Goal: Task Accomplishment & Management: Use online tool/utility

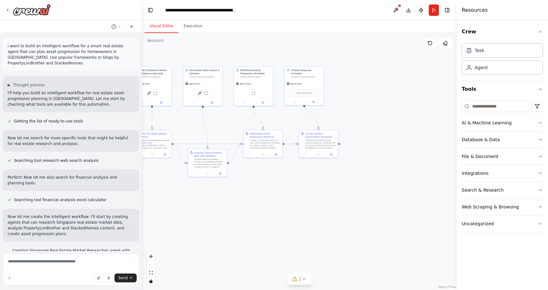
scroll to position [813, 0]
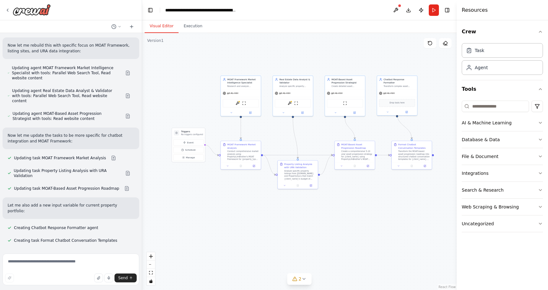
drag, startPoint x: 222, startPoint y: 125, endPoint x: 302, endPoint y: 131, distance: 80.5
click at [304, 132] on div ".deletable-edge-delete-btn { width: 20px; height: 20px; border: 0px solid #ffff…" at bounding box center [299, 161] width 315 height 257
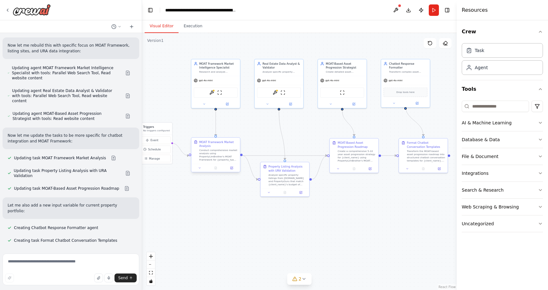
click at [232, 157] on div "Conduct comprehensive market analysis using PropertyLimBrother's MOAT Framework…" at bounding box center [218, 155] width 38 height 13
click at [219, 157] on div "Conduct comprehensive market analysis using PropertyLimBrother's MOAT Framework…" at bounding box center [218, 155] width 38 height 13
click at [231, 169] on icon at bounding box center [232, 168] width 2 height 2
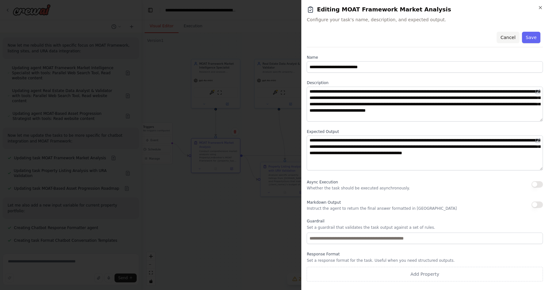
click at [506, 38] on button "Cancel" at bounding box center [508, 37] width 23 height 11
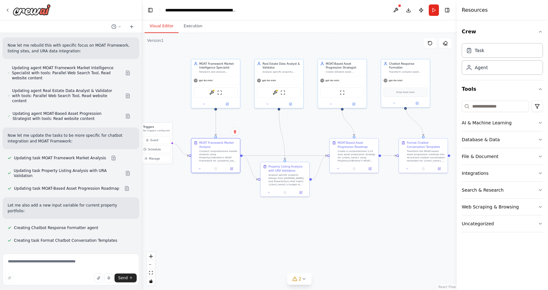
click at [221, 210] on div ".deletable-edge-delete-btn { width: 20px; height: 20px; border: 0px solid #ffff…" at bounding box center [299, 161] width 315 height 257
click at [196, 27] on button "Execution" at bounding box center [193, 26] width 29 height 13
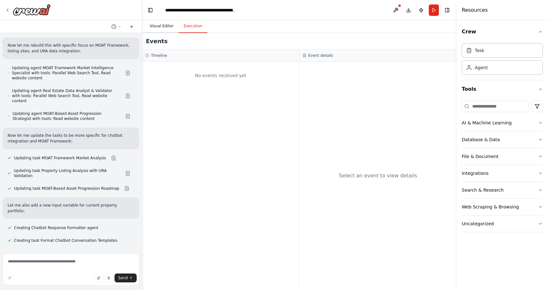
click at [165, 29] on button "Visual Editor" at bounding box center [162, 26] width 34 height 13
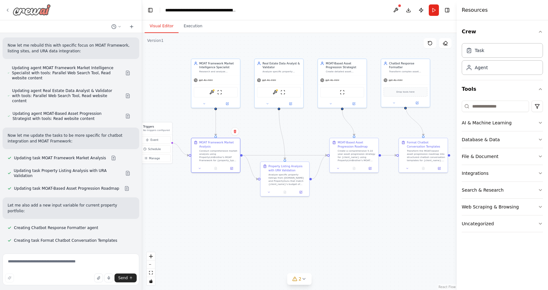
click at [42, 12] on img at bounding box center [32, 9] width 38 height 11
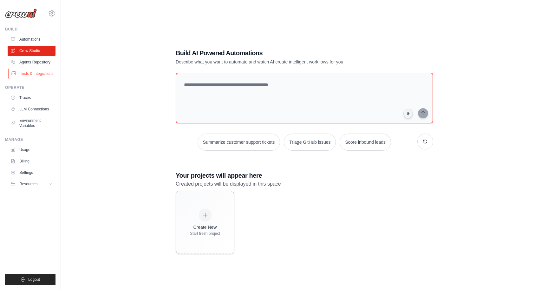
click at [41, 72] on link "Tools & Integrations" at bounding box center [32, 74] width 48 height 10
click at [43, 64] on link "Agents Repository" at bounding box center [32, 62] width 48 height 10
click at [45, 54] on link "Crew Studio" at bounding box center [32, 51] width 48 height 10
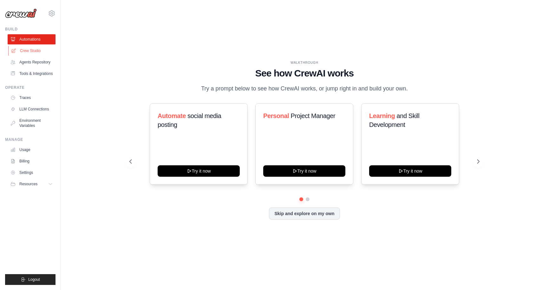
click at [39, 51] on link "Crew Studio" at bounding box center [32, 51] width 48 height 10
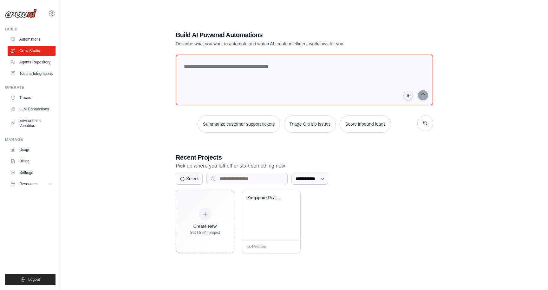
scroll to position [13, 0]
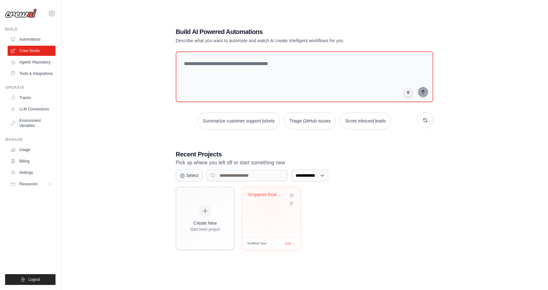
click at [269, 205] on div "Singapore Real Estate Asset Progres..." at bounding box center [272, 199] width 48 height 15
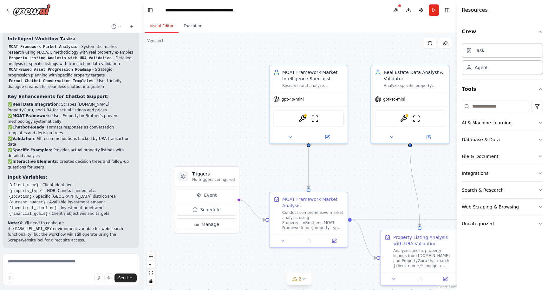
scroll to position [1202, 0]
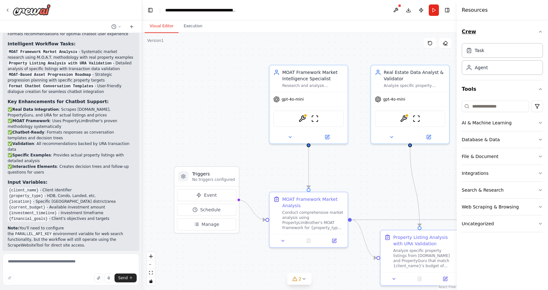
click at [534, 33] on button "Crew" at bounding box center [502, 32] width 81 height 18
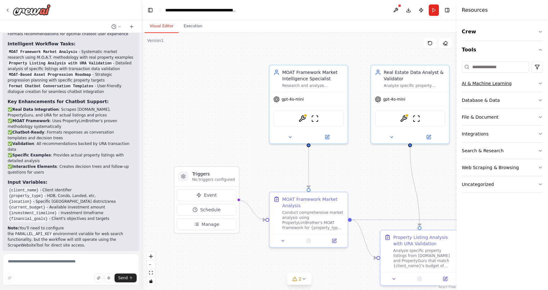
click at [513, 81] on button "AI & Machine Learning" at bounding box center [502, 83] width 81 height 17
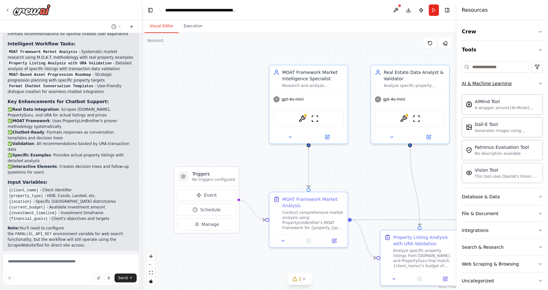
click at [521, 81] on button "AI & Machine Learning" at bounding box center [502, 83] width 81 height 17
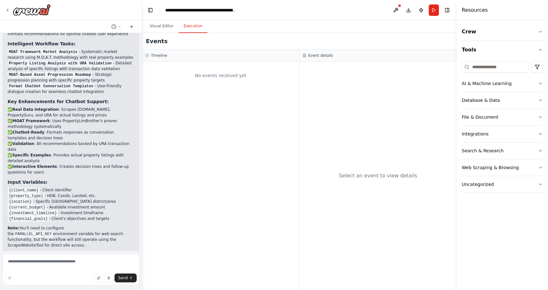
click at [187, 28] on button "Execution" at bounding box center [193, 26] width 29 height 13
click at [160, 25] on button "Visual Editor" at bounding box center [162, 26] width 34 height 13
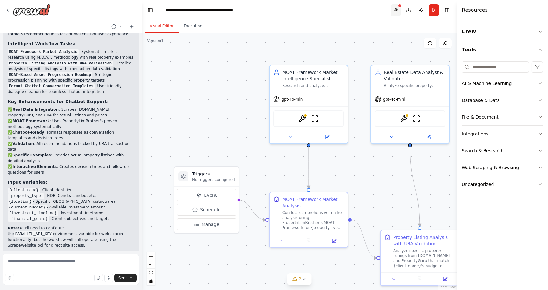
click at [395, 11] on button at bounding box center [396, 9] width 10 height 11
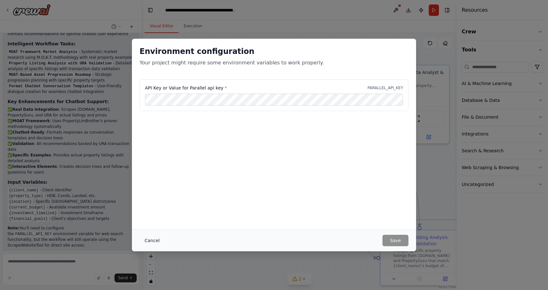
click at [151, 238] on button "Cancel" at bounding box center [152, 240] width 25 height 11
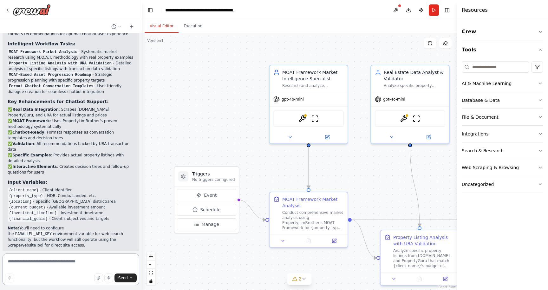
click at [70, 270] on textarea at bounding box center [71, 270] width 137 height 32
type textarea "*"
type textarea "**********"
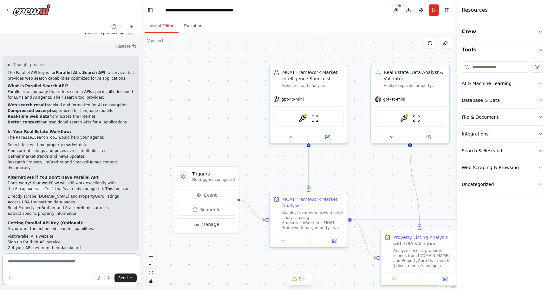
scroll to position [1475, 0]
click at [435, 15] on button "Run" at bounding box center [434, 9] width 10 height 11
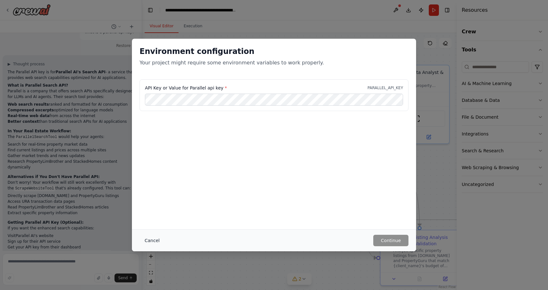
click at [149, 241] on button "Cancel" at bounding box center [152, 240] width 25 height 11
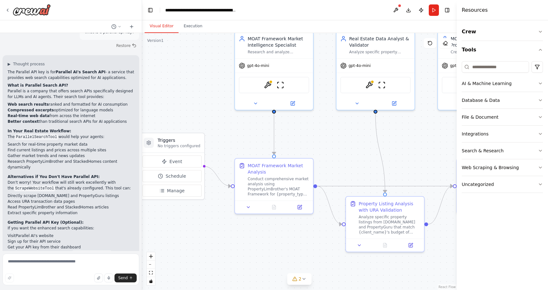
drag, startPoint x: 248, startPoint y: 157, endPoint x: 207, endPoint y: 129, distance: 49.6
click at [207, 129] on div ".deletable-edge-delete-btn { width: 20px; height: 20px; border: 0px solid #ffff…" at bounding box center [299, 161] width 315 height 257
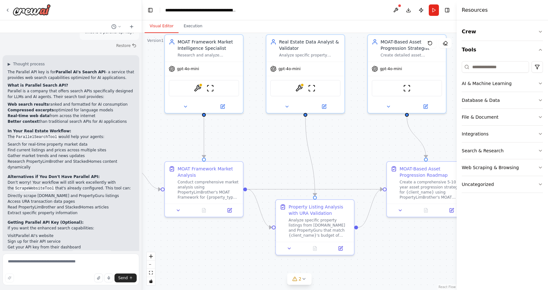
drag, startPoint x: 225, startPoint y: 146, endPoint x: 158, endPoint y: 144, distance: 67.3
click at [158, 144] on div ".deletable-edge-delete-btn { width: 20px; height: 20px; border: 0px solid #ffff…" at bounding box center [299, 161] width 315 height 257
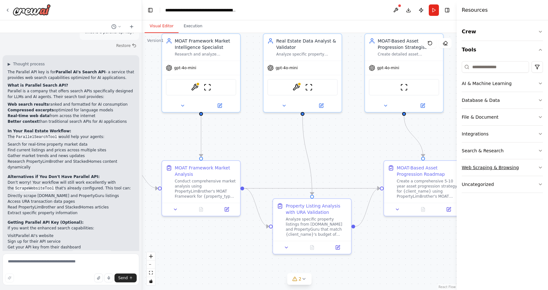
click at [488, 166] on div "Web Scraping & Browsing" at bounding box center [490, 167] width 57 height 6
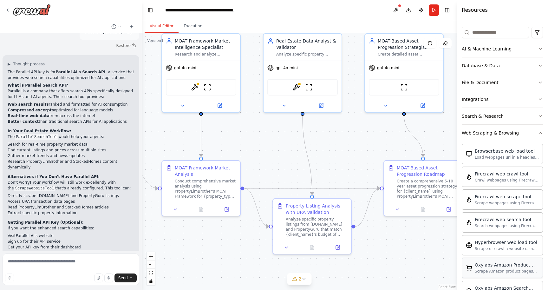
scroll to position [32, 0]
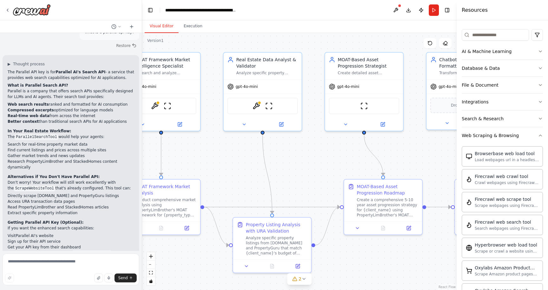
drag, startPoint x: 280, startPoint y: 159, endPoint x: 239, endPoint y: 178, distance: 45.0
click at [239, 178] on div ".deletable-edge-delete-btn { width: 20px; height: 20px; border: 0px solid #ffff…" at bounding box center [299, 161] width 315 height 257
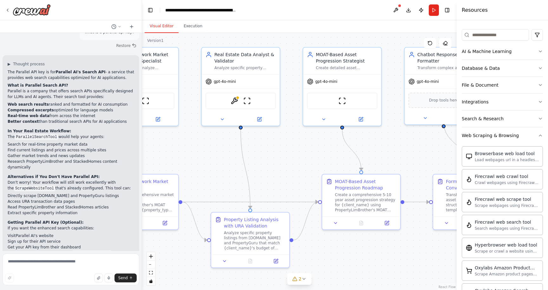
drag, startPoint x: 334, startPoint y: 167, endPoint x: 316, endPoint y: 162, distance: 17.9
click at [316, 162] on div ".deletable-edge-delete-btn { width: 20px; height: 20px; border: 0px solid #ffff…" at bounding box center [299, 161] width 315 height 257
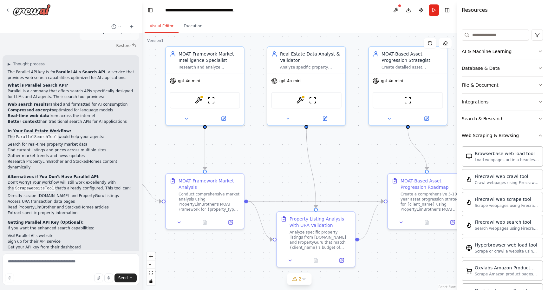
drag, startPoint x: 280, startPoint y: 149, endPoint x: 347, endPoint y: 149, distance: 67.0
click at [347, 149] on div ".deletable-edge-delete-btn { width: 20px; height: 20px; border: 0px solid #ffff…" at bounding box center [299, 161] width 315 height 257
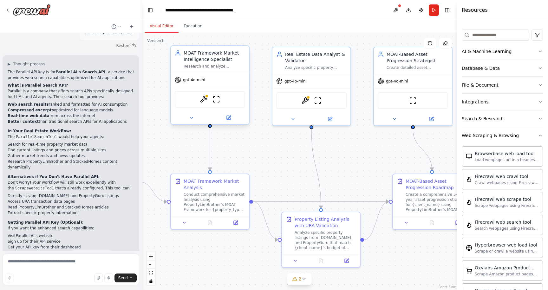
click at [236, 69] on div "MOAT Framework Market Intelligence Specialist Research and analyze Singapore re…" at bounding box center [210, 59] width 78 height 27
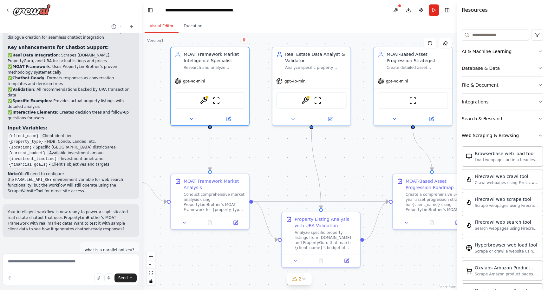
scroll to position [1475, 0]
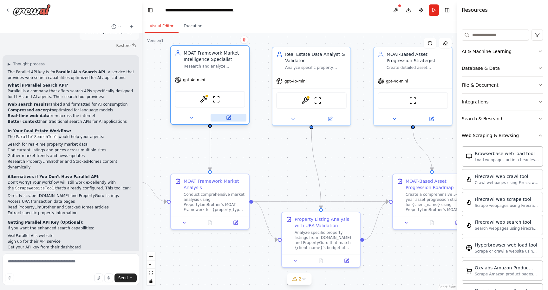
click at [229, 120] on icon at bounding box center [228, 117] width 5 height 5
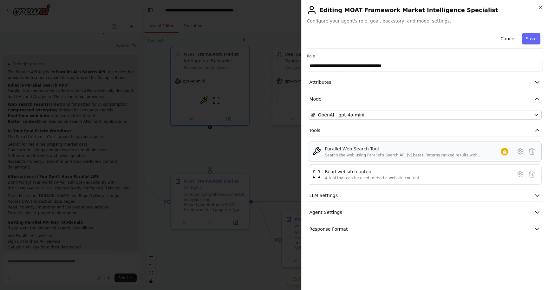
click at [375, 156] on div "Search the web using Parallel's Search API (v1beta). Returns ranked results wit…" at bounding box center [413, 155] width 176 height 5
click at [521, 153] on icon at bounding box center [521, 152] width 8 height 8
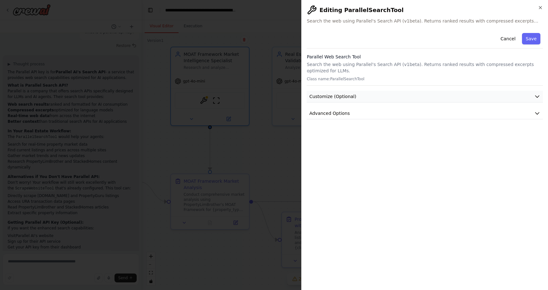
click at [430, 96] on button "Customize (Optional)" at bounding box center [425, 97] width 236 height 12
click at [420, 138] on button "Advanced Options" at bounding box center [425, 136] width 236 height 12
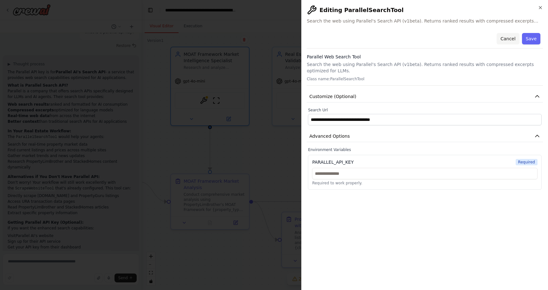
click at [507, 40] on button "Cancel" at bounding box center [508, 38] width 23 height 11
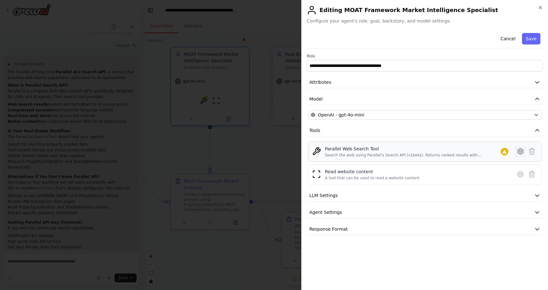
click at [521, 156] on button at bounding box center [520, 151] width 11 height 11
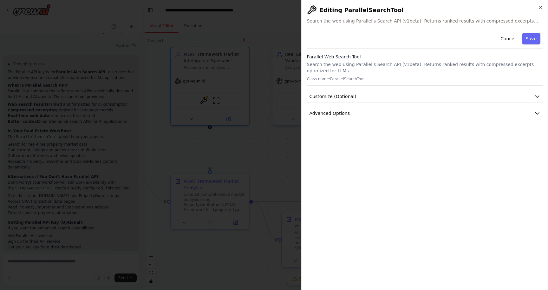
click at [504, 23] on span "Search the web using Parallel's Search API (v1beta). Returns ranked results wit…" at bounding box center [425, 21] width 236 height 6
click at [541, 8] on icon "button" at bounding box center [540, 7] width 5 height 5
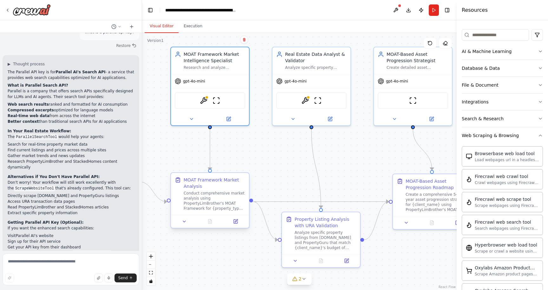
click at [222, 195] on div "Conduct comprehensive market analysis using PropertyLimBrother's MOAT Framework…" at bounding box center [215, 201] width 62 height 20
click at [235, 224] on icon at bounding box center [235, 221] width 5 height 5
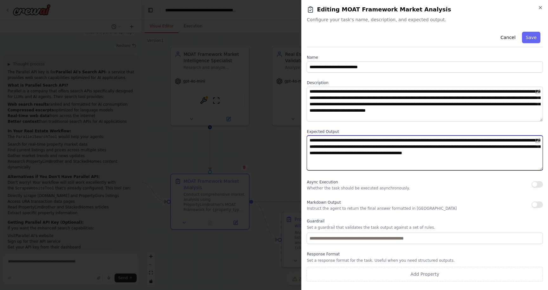
click at [388, 169] on textarea "**********" at bounding box center [425, 153] width 236 height 35
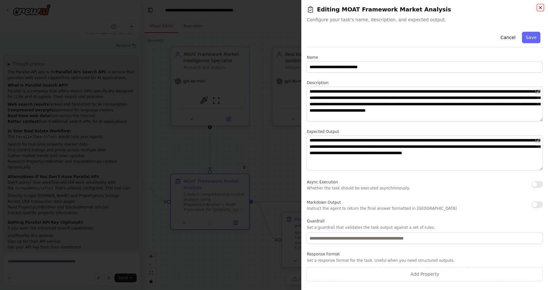
click at [540, 7] on icon "button" at bounding box center [540, 7] width 5 height 5
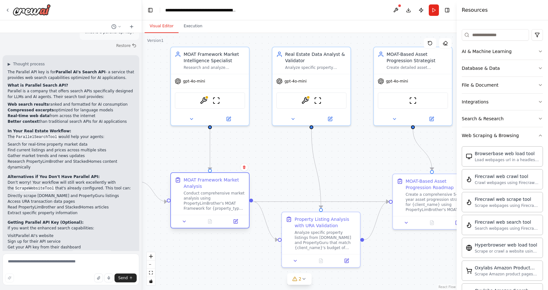
click at [226, 194] on div "Conduct comprehensive market analysis using PropertyLimBrother's MOAT Framework…" at bounding box center [215, 201] width 62 height 20
click at [234, 223] on icon at bounding box center [236, 222] width 4 height 4
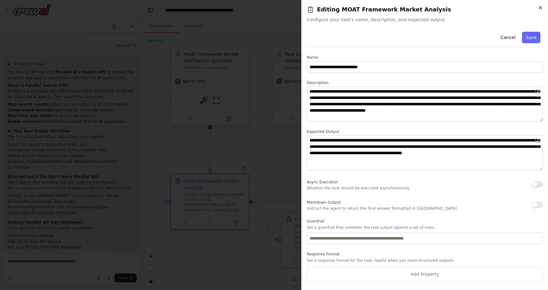
click at [541, 9] on icon "button" at bounding box center [540, 7] width 5 height 5
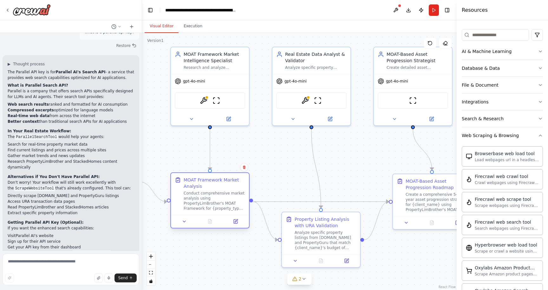
click at [213, 197] on div "Conduct comprehensive market analysis using PropertyLimBrother's MOAT Framework…" at bounding box center [215, 201] width 62 height 20
click at [193, 181] on div "MOAT Framework Market Analysis" at bounding box center [215, 183] width 62 height 13
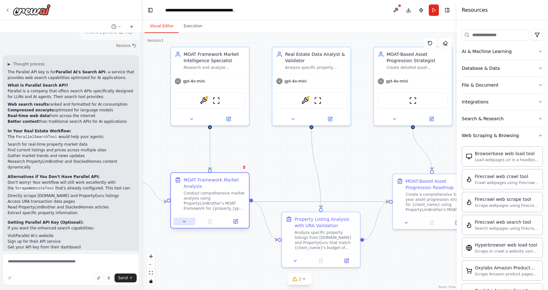
click at [186, 224] on button at bounding box center [185, 222] width 22 height 8
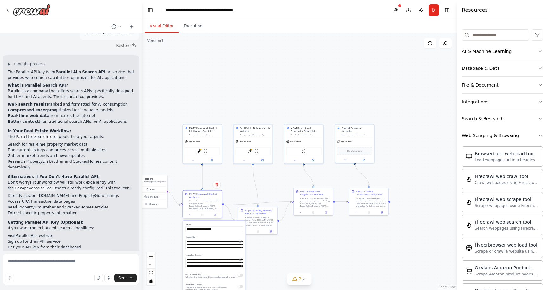
click at [194, 203] on div "Conduct comprehensive market analysis using PropertyLimBrother's MOAT Framework…" at bounding box center [204, 205] width 31 height 10
click at [204, 206] on div "Conduct comprehensive market analysis using PropertyLimBrother's MOAT Framework…" at bounding box center [204, 205] width 31 height 10
click at [217, 214] on button at bounding box center [215, 215] width 11 height 4
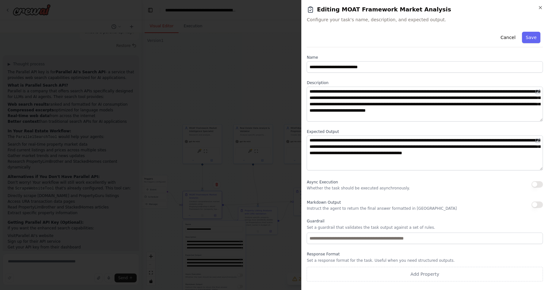
click at [373, 187] on p "Whether the task should be executed asynchronously." at bounding box center [358, 188] width 103 height 5
click at [512, 40] on button "Cancel" at bounding box center [508, 37] width 23 height 11
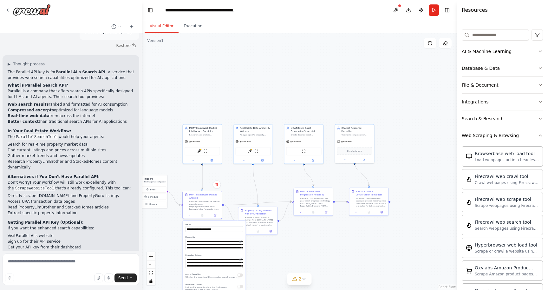
click at [322, 246] on div ".deletable-edge-delete-btn { width: 20px; height: 20px; border: 0px solid #ffff…" at bounding box center [299, 161] width 315 height 257
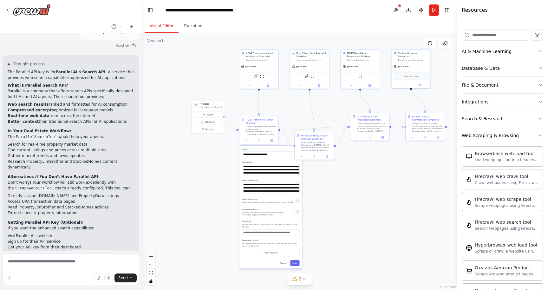
drag, startPoint x: 313, startPoint y: 252, endPoint x: 368, endPoint y: 177, distance: 93.1
click at [369, 177] on div ".deletable-edge-delete-btn { width: 20px; height: 20px; border: 0px solid #ffff…" at bounding box center [299, 161] width 315 height 257
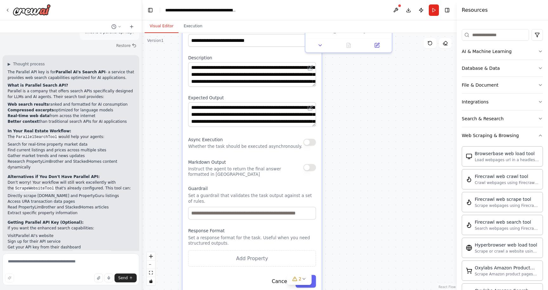
drag, startPoint x: 336, startPoint y: 191, endPoint x: 354, endPoint y: 93, distance: 99.7
click at [354, 94] on div ".deletable-edge-delete-btn { width: 20px; height: 20px; border: 0px solid #ffff…" at bounding box center [299, 161] width 315 height 257
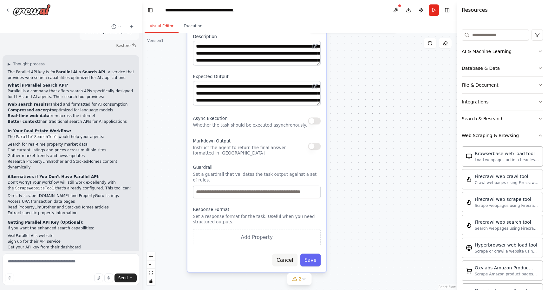
click at [289, 260] on button "Cancel" at bounding box center [285, 260] width 25 height 13
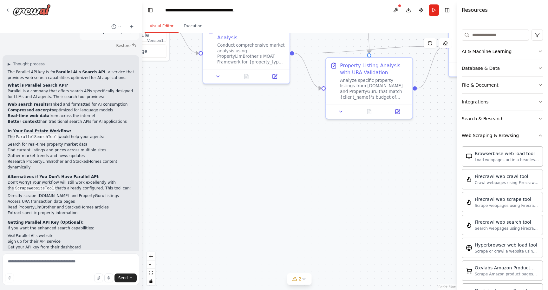
drag, startPoint x: 270, startPoint y: 176, endPoint x: 284, endPoint y: 261, distance: 86.2
click at [285, 263] on div ".deletable-edge-delete-btn { width: 20px; height: 20px; border: 0px solid #ffff…" at bounding box center [299, 161] width 315 height 257
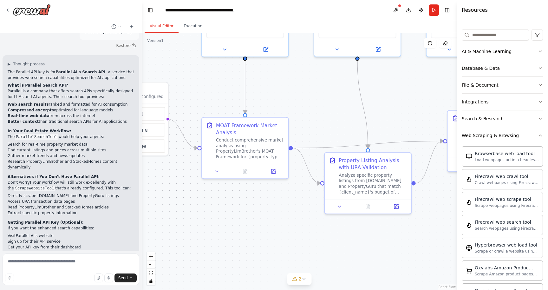
drag, startPoint x: 269, startPoint y: 122, endPoint x: 264, endPoint y: 243, distance: 121.9
click at [264, 243] on div ".deletable-edge-delete-btn { width: 20px; height: 20px; border: 0px solid #ffff…" at bounding box center [299, 161] width 315 height 257
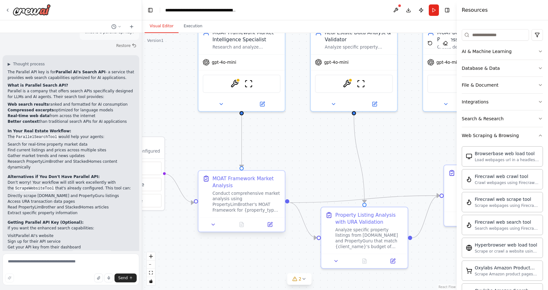
drag, startPoint x: 270, startPoint y: 226, endPoint x: 273, endPoint y: 215, distance: 11.5
click at [270, 252] on div ".deletable-edge-delete-btn { width: 20px; height: 20px; border: 0px solid #ffff…" at bounding box center [299, 161] width 315 height 257
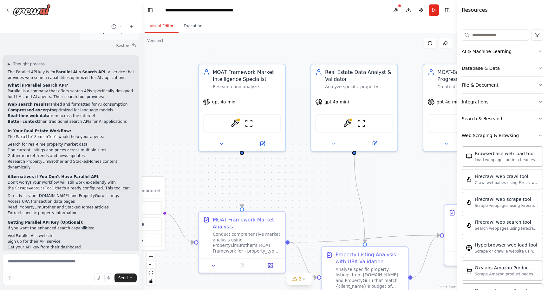
drag, startPoint x: 289, startPoint y: 160, endPoint x: 289, endPoint y: 200, distance: 40.6
click at [289, 200] on div ".deletable-edge-delete-btn { width: 20px; height: 20px; border: 0px solid #ffff…" at bounding box center [299, 161] width 315 height 257
click at [267, 145] on button at bounding box center [263, 142] width 40 height 9
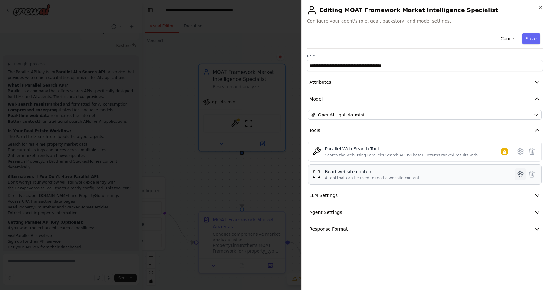
click at [521, 174] on icon at bounding box center [521, 174] width 8 height 8
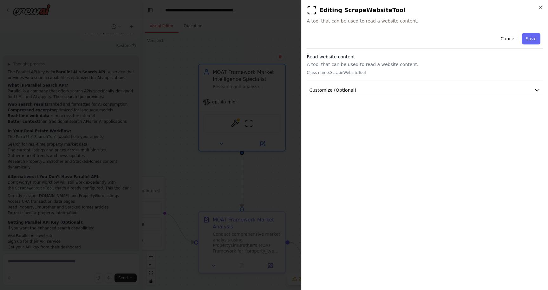
click at [544, 8] on div "**********" at bounding box center [425, 145] width 247 height 290
click at [541, 8] on icon "button" at bounding box center [540, 7] width 5 height 5
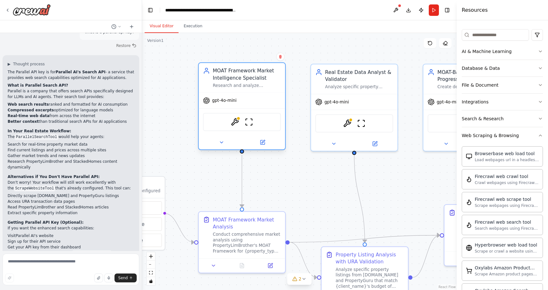
click at [265, 78] on div "MOAT Framework Market Intelligence Specialist" at bounding box center [247, 74] width 68 height 14
click at [225, 144] on button at bounding box center [222, 142] width 40 height 9
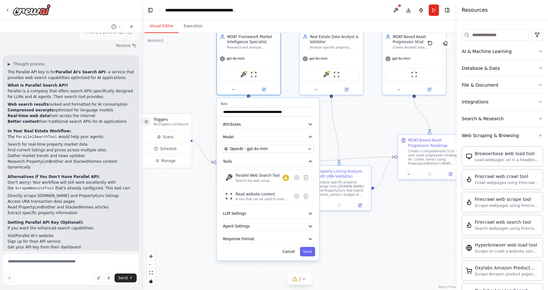
drag, startPoint x: 206, startPoint y: 207, endPoint x: 214, endPoint y: 141, distance: 65.8
click at [214, 141] on div ".deletable-edge-delete-btn { width: 20px; height: 20px; border: 0px solid #ffff…" at bounding box center [299, 161] width 315 height 257
click at [286, 149] on div "OpenAI - gpt-4o-mini" at bounding box center [265, 148] width 81 height 5
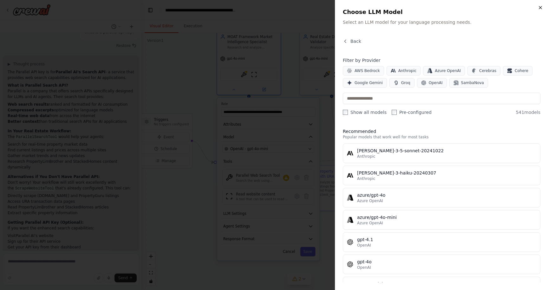
click at [542, 8] on icon "button" at bounding box center [540, 7] width 5 height 5
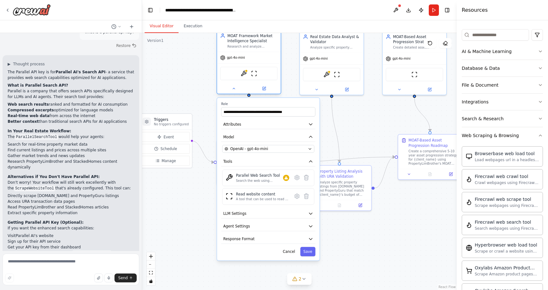
click at [266, 75] on div "ParallelSearchTool ScrapeWebsiteTool" at bounding box center [248, 73] width 57 height 13
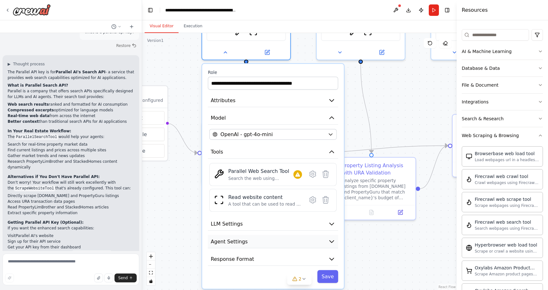
click at [265, 242] on button "Agent Settings" at bounding box center [273, 241] width 130 height 13
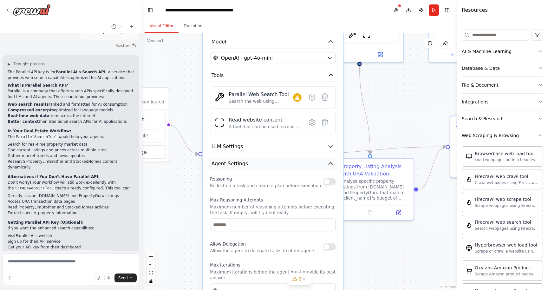
drag, startPoint x: 265, startPoint y: 242, endPoint x: 268, endPoint y: 166, distance: 75.6
click at [268, 166] on button "Agent Settings" at bounding box center [273, 163] width 129 height 13
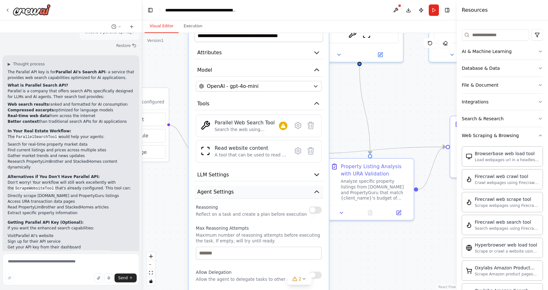
drag, startPoint x: 268, startPoint y: 166, endPoint x: 257, endPoint y: 193, distance: 29.6
click at [257, 193] on button "Agent Settings" at bounding box center [259, 192] width 129 height 13
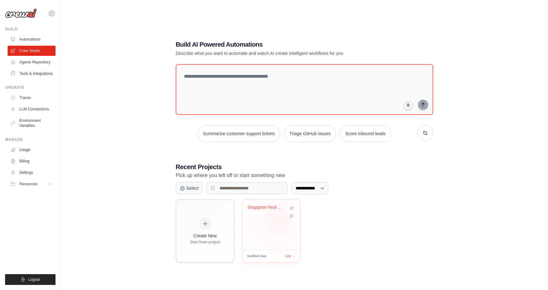
click at [277, 221] on div "Singapore Real Estate Asset Progres..." at bounding box center [271, 225] width 58 height 50
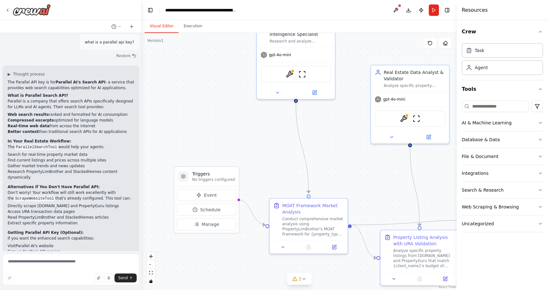
scroll to position [1475, 0]
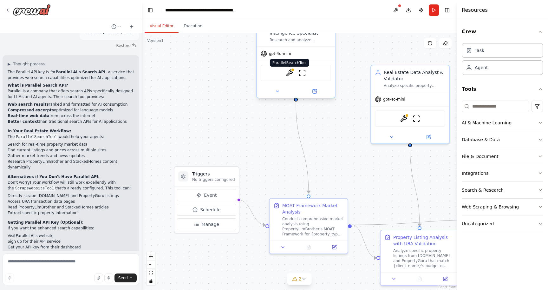
click at [292, 72] on img at bounding box center [290, 73] width 8 height 8
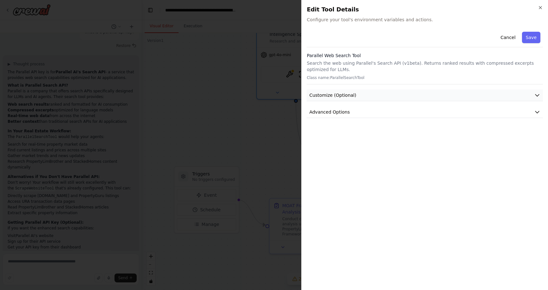
click at [476, 91] on button "Customize (Optional)" at bounding box center [425, 96] width 236 height 12
click at [367, 64] on p "Search the web using Parallel's Search API (v1beta). Returns ranked results wit…" at bounding box center [425, 66] width 236 height 13
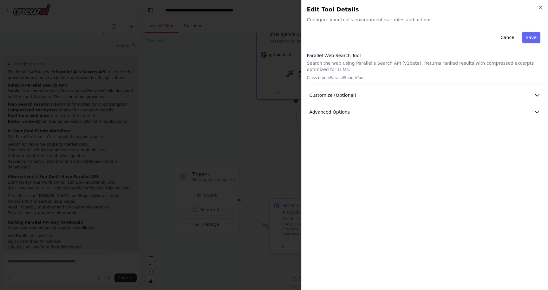
click at [341, 54] on h3 "Parallel Web Search Tool" at bounding box center [425, 55] width 236 height 6
click at [372, 18] on span "Configure your tool's environment variables and actions." at bounding box center [425, 20] width 236 height 6
click at [506, 34] on button "Cancel" at bounding box center [508, 37] width 23 height 11
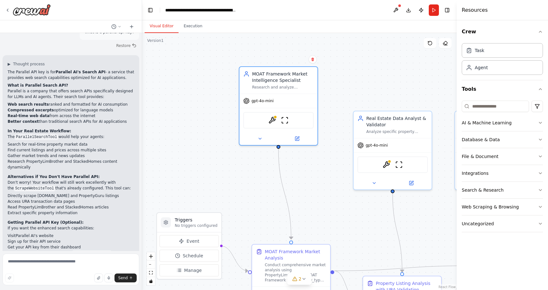
drag, startPoint x: 348, startPoint y: 133, endPoint x: 327, endPoint y: 180, distance: 51.9
click at [327, 180] on div ".deletable-edge-delete-btn { width: 20px; height: 20px; border: 0px solid #ffff…" at bounding box center [299, 161] width 315 height 257
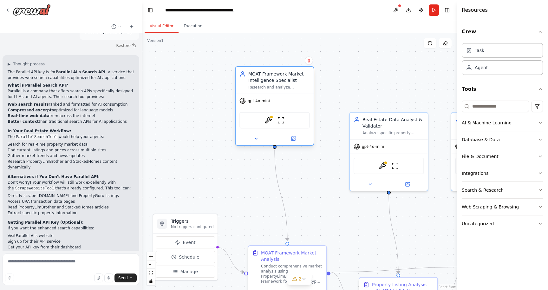
click at [301, 85] on div "Research and analyze Singapore real estate market using PropertyLimBrother's MO…" at bounding box center [280, 87] width 62 height 5
click at [507, 70] on div "Agent" at bounding box center [502, 67] width 81 height 15
click at [329, 103] on div ".deletable-edge-delete-btn { width: 20px; height: 20px; border: 0px solid #ffff…" at bounding box center [299, 161] width 315 height 257
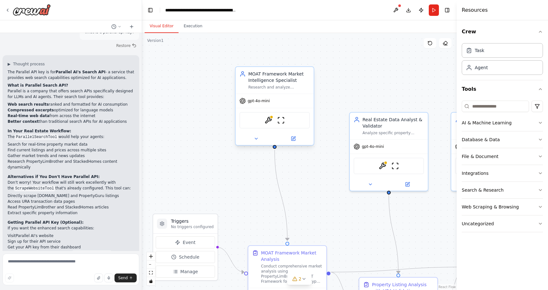
click at [297, 89] on div "Research and analyze Singapore real estate market using PropertyLimBrother's MO…" at bounding box center [280, 87] width 62 height 5
click at [512, 55] on div "Task" at bounding box center [502, 50] width 81 height 15
click at [251, 93] on div "MOAT Framework Market Intelligence Specialist Research and analyze Singapore re…" at bounding box center [275, 80] width 78 height 27
click at [261, 140] on button at bounding box center [256, 139] width 36 height 8
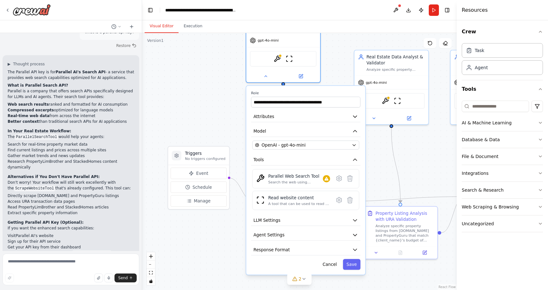
drag, startPoint x: 202, startPoint y: 189, endPoint x: 211, endPoint y: 123, distance: 67.0
click at [211, 123] on div ".deletable-edge-delete-btn { width: 20px; height: 20px; border: 0px solid #ffff…" at bounding box center [299, 161] width 315 height 257
click at [304, 115] on button "Attributes" at bounding box center [305, 116] width 109 height 11
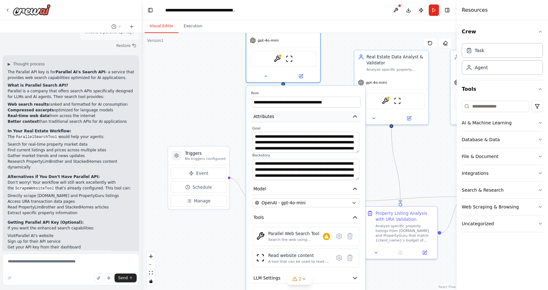
click at [301, 115] on button "Attributes" at bounding box center [305, 116] width 109 height 11
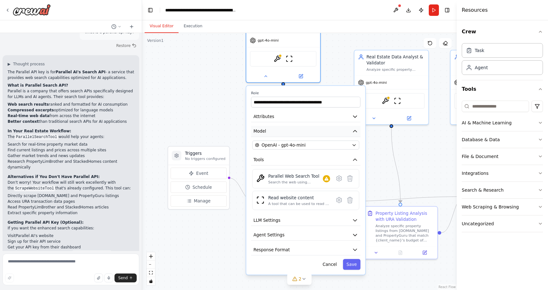
click at [307, 128] on button "Model" at bounding box center [305, 131] width 109 height 11
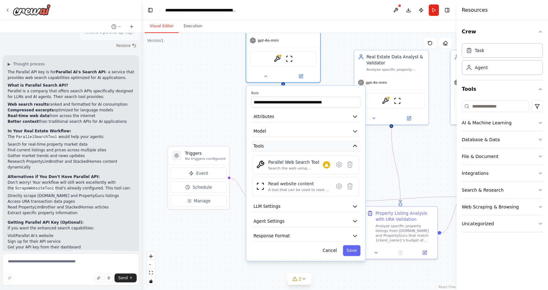
click at [307, 146] on button "Tools" at bounding box center [305, 146] width 109 height 11
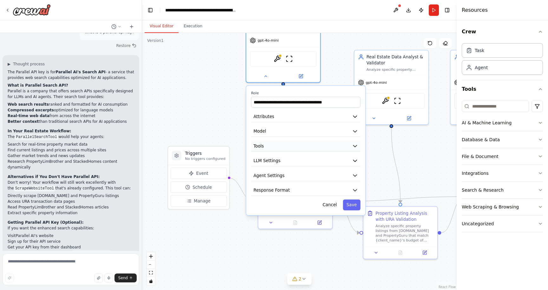
click at [307, 146] on button "Tools" at bounding box center [305, 146] width 109 height 11
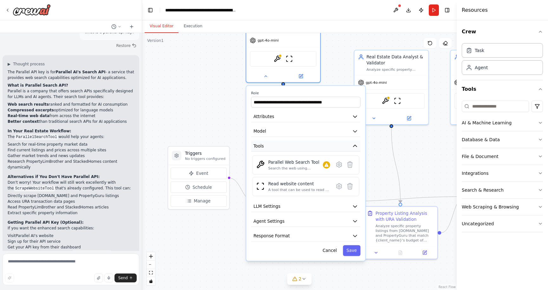
click at [266, 149] on button "Tools" at bounding box center [305, 146] width 109 height 11
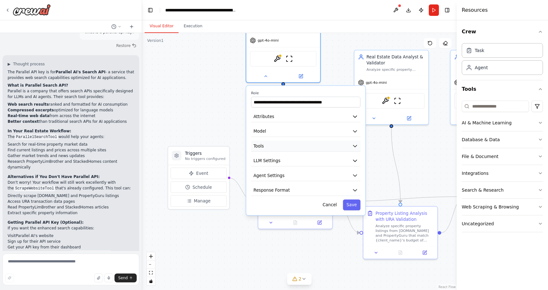
click at [266, 149] on button "Tools" at bounding box center [305, 146] width 109 height 11
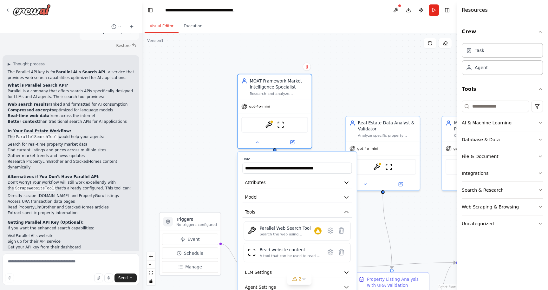
drag, startPoint x: 348, startPoint y: 57, endPoint x: 339, endPoint y: 124, distance: 67.9
click at [339, 124] on div ".deletable-edge-delete-btn { width: 20px; height: 20px; border: 0px solid #ffff…" at bounding box center [299, 161] width 315 height 257
click at [291, 96] on div "Research and analyze Singapore real estate market using PropertyLimBrother's MO…" at bounding box center [279, 93] width 58 height 5
click at [291, 98] on div "MOAT Framework Market Intelligence Specialist Research and analyze Singapore re…" at bounding box center [275, 86] width 74 height 25
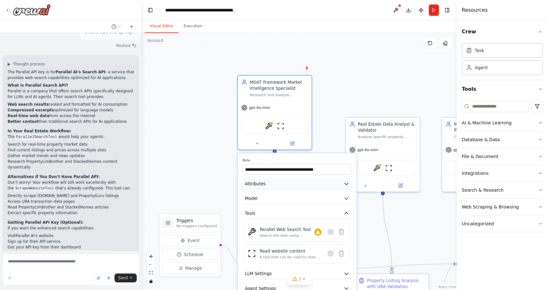
click at [328, 185] on button "Attributes" at bounding box center [297, 183] width 109 height 11
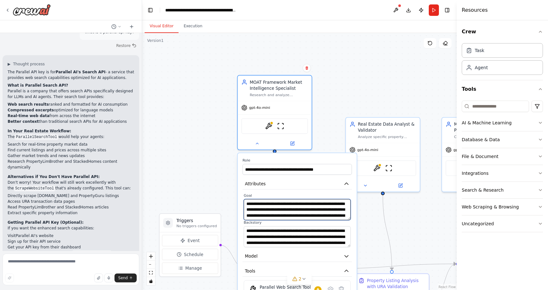
click at [323, 204] on textarea "**********" at bounding box center [297, 209] width 107 height 21
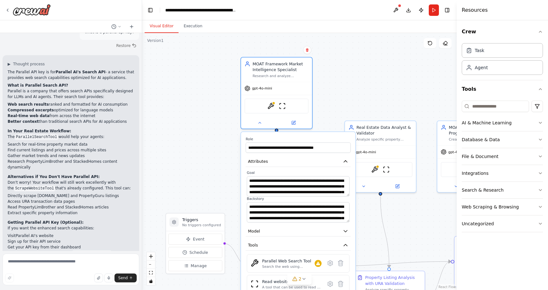
drag, startPoint x: 322, startPoint y: 190, endPoint x: 324, endPoint y: 170, distance: 20.7
click at [324, 170] on div "**********" at bounding box center [298, 243] width 114 height 223
click at [515, 123] on button "AI & Machine Learning" at bounding box center [502, 123] width 81 height 17
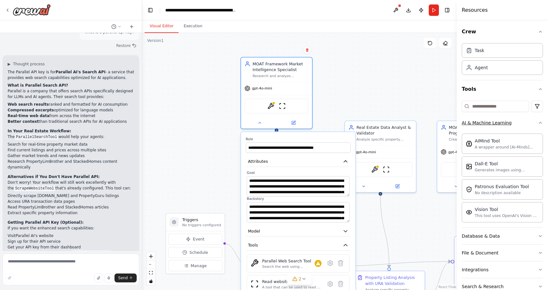
click at [515, 123] on button "AI & Machine Learning" at bounding box center [502, 123] width 81 height 17
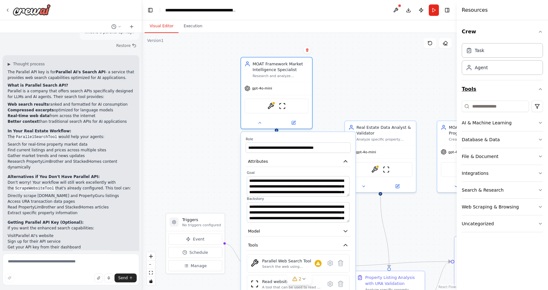
click at [518, 86] on button "Tools" at bounding box center [502, 89] width 81 height 18
click at [500, 106] on input at bounding box center [495, 106] width 67 height 11
click at [488, 191] on div "Search & Research" at bounding box center [483, 190] width 42 height 6
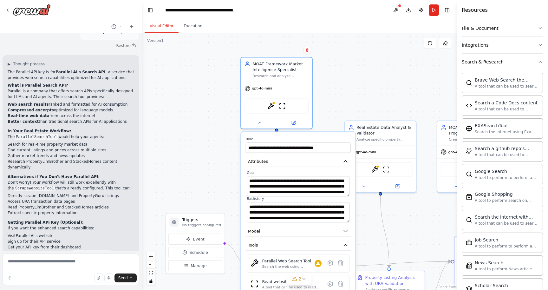
scroll to position [131, 0]
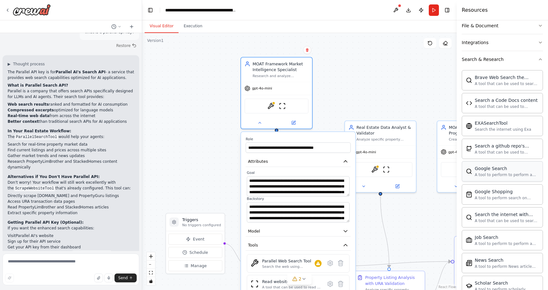
click at [508, 170] on div "Google Search" at bounding box center [507, 168] width 64 height 6
click at [508, 174] on div "A tool to perform to perform a Google search with a search_query." at bounding box center [507, 174] width 64 height 5
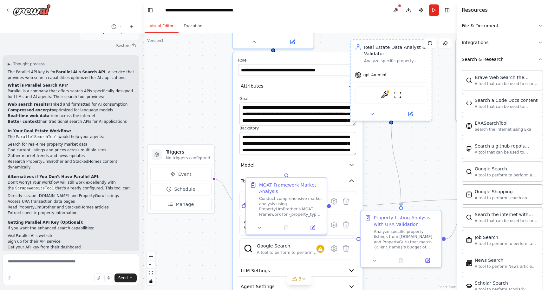
drag, startPoint x: 202, startPoint y: 159, endPoint x: 203, endPoint y: 82, distance: 77.1
click at [203, 82] on div ".deletable-edge-delete-btn { width: 20px; height: 20px; border: 0px solid #ffff…" at bounding box center [299, 161] width 315 height 257
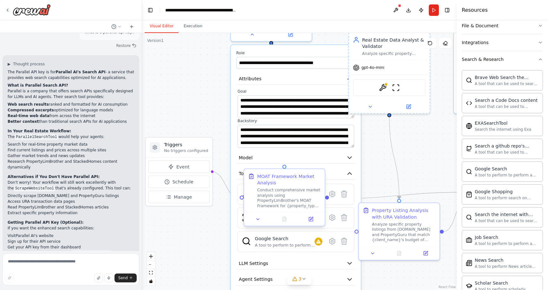
click at [323, 169] on div "MOAT Framework Market Analysis Conduct comprehensive market analysis using Prop…" at bounding box center [285, 198] width 82 height 58
click at [212, 250] on div ".deletable-edge-delete-btn { width: 20px; height: 20px; border: 0px solid #ffff…" at bounding box center [299, 161] width 315 height 257
click at [347, 244] on icon at bounding box center [345, 241] width 8 height 8
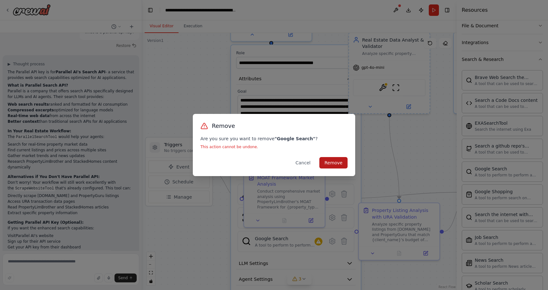
click at [341, 164] on button "Remove" at bounding box center [334, 162] width 28 height 11
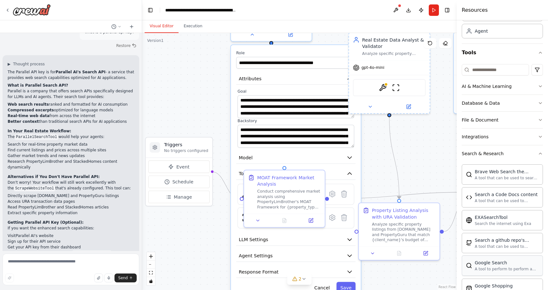
scroll to position [0, 0]
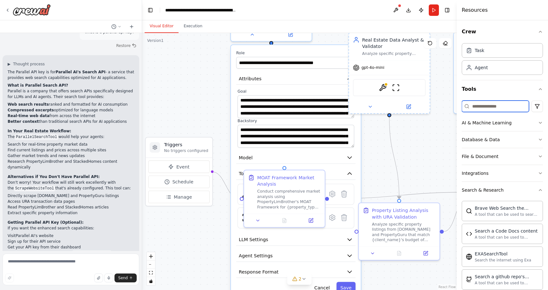
click at [498, 103] on input at bounding box center [495, 106] width 67 height 11
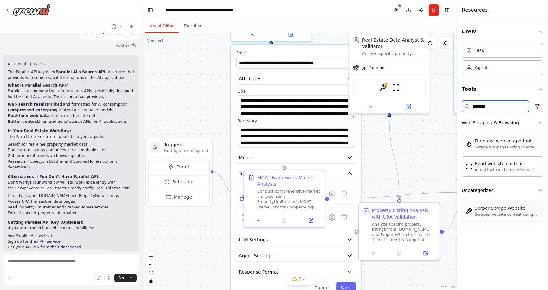
type input "********"
click at [513, 220] on div "Serper Scrape Website Scrapes website content using Serper's scraping API. This…" at bounding box center [502, 211] width 81 height 20
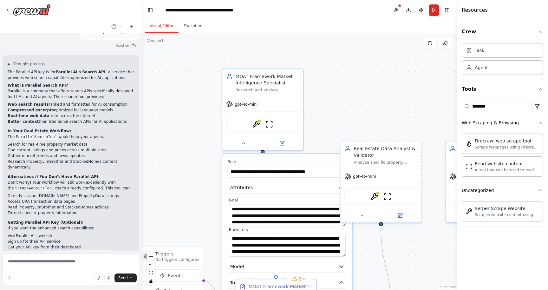
drag, startPoint x: 201, startPoint y: 80, endPoint x: 193, endPoint y: 196, distance: 116.4
click at [193, 196] on div ".deletable-edge-delete-btn { width: 20px; height: 20px; border: 0px solid #ffff…" at bounding box center [299, 161] width 315 height 257
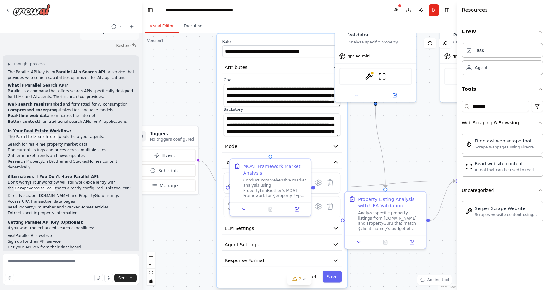
drag, startPoint x: 321, startPoint y: 129, endPoint x: 315, endPoint y: 1, distance: 128.7
click at [315, 1] on main "**********" at bounding box center [299, 145] width 315 height 290
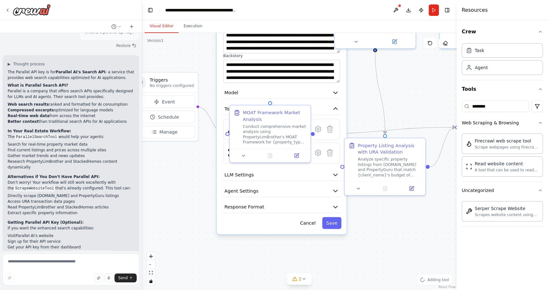
drag, startPoint x: 200, startPoint y: 212, endPoint x: 199, endPoint y: 158, distance: 54.3
click at [199, 158] on div ".deletable-edge-delete-btn { width: 20px; height: 20px; border: 0px solid #ffff…" at bounding box center [299, 161] width 315 height 257
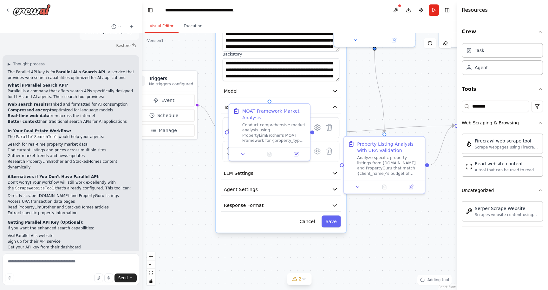
click at [202, 193] on div ".deletable-edge-delete-btn { width: 20px; height: 20px; border: 0px solid #ffff…" at bounding box center [299, 161] width 315 height 257
click at [318, 107] on button "Tools" at bounding box center [281, 107] width 120 height 12
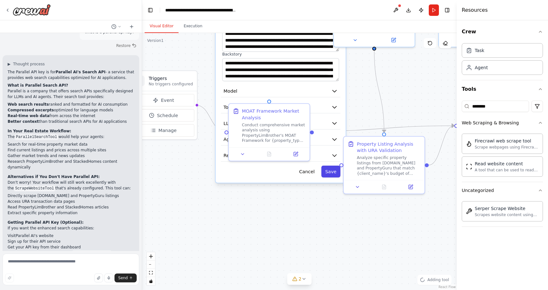
click at [330, 174] on button "Save" at bounding box center [331, 172] width 19 height 12
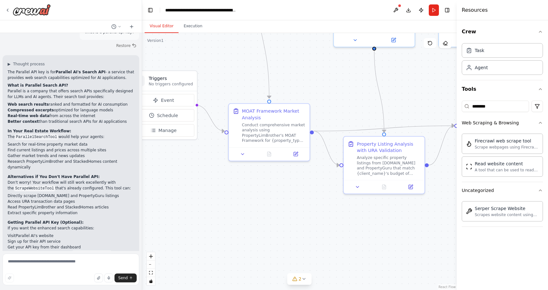
click at [314, 103] on div ".deletable-edge-delete-btn { width: 20px; height: 20px; border: 0px solid #ffff…" at bounding box center [299, 161] width 315 height 257
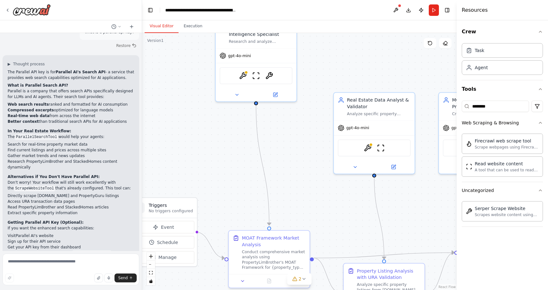
drag, startPoint x: 306, startPoint y: 88, endPoint x: 300, endPoint y: 242, distance: 153.7
click at [301, 242] on div ".deletable-edge-delete-btn { width: 20px; height: 20px; border: 0px solid #ffff…" at bounding box center [299, 161] width 315 height 257
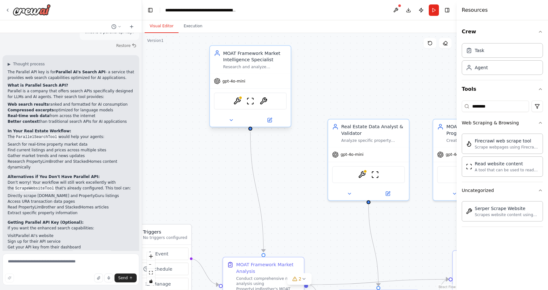
click at [273, 115] on div at bounding box center [250, 120] width 81 height 13
click at [258, 104] on div "ParallelSearchTool ScrapeWebsiteTool SerperScrapeWebsiteTool" at bounding box center [250, 101] width 73 height 17
click at [238, 103] on img at bounding box center [238, 101] width 8 height 8
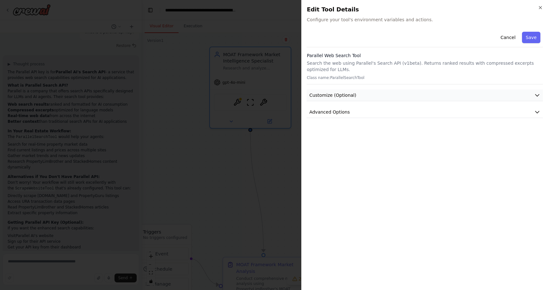
click at [421, 90] on button "Customize (Optional)" at bounding box center [425, 96] width 236 height 12
click at [540, 9] on icon "button" at bounding box center [540, 7] width 5 height 5
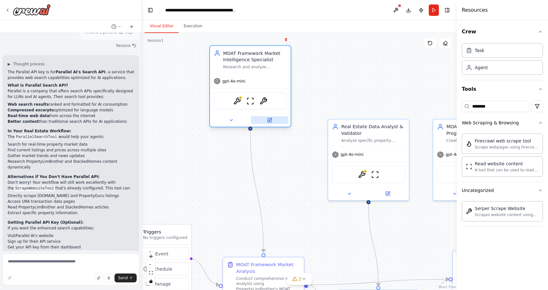
click at [274, 123] on button at bounding box center [269, 120] width 37 height 8
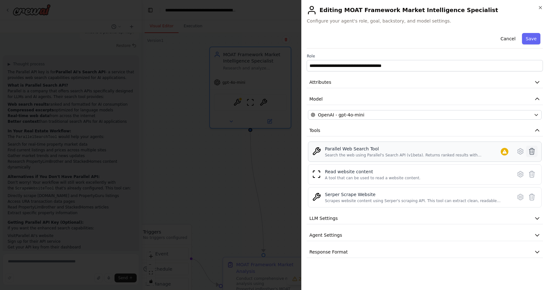
click at [535, 152] on icon at bounding box center [532, 152] width 8 height 8
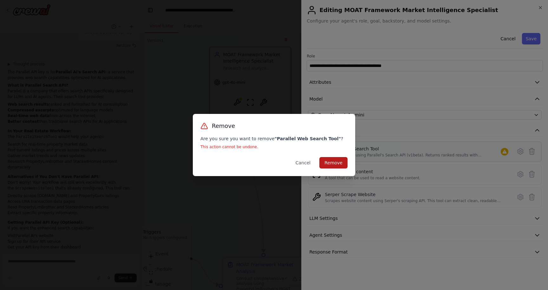
click at [335, 165] on button "Remove" at bounding box center [334, 162] width 28 height 11
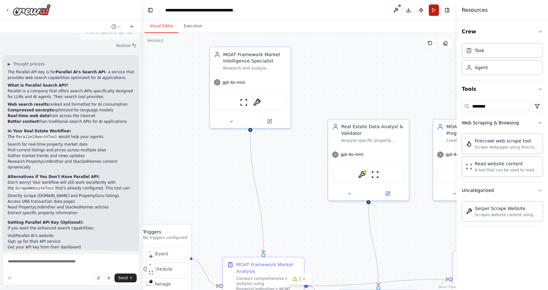
click at [433, 11] on button "Run" at bounding box center [434, 9] width 10 height 11
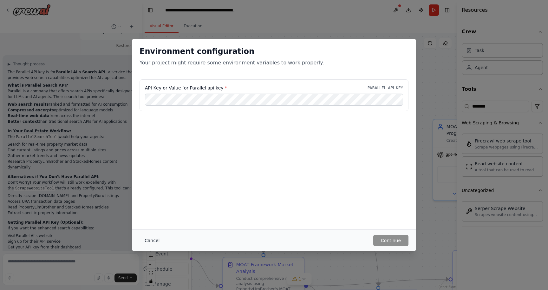
click at [150, 240] on button "Cancel" at bounding box center [152, 240] width 25 height 11
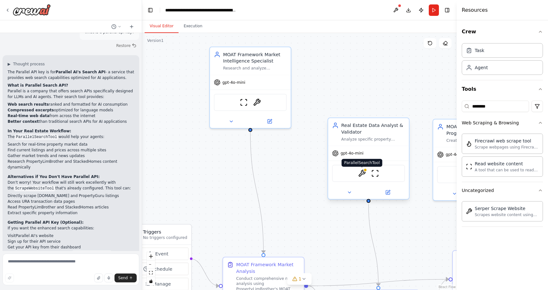
click at [363, 176] on img at bounding box center [362, 173] width 8 height 8
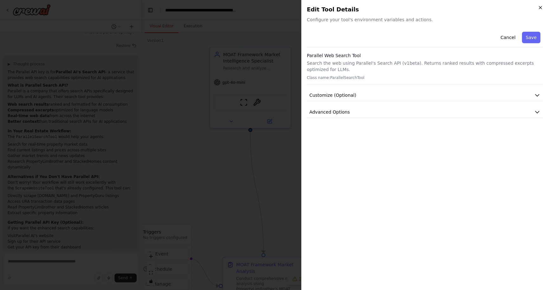
click at [542, 6] on icon "button" at bounding box center [540, 7] width 5 height 5
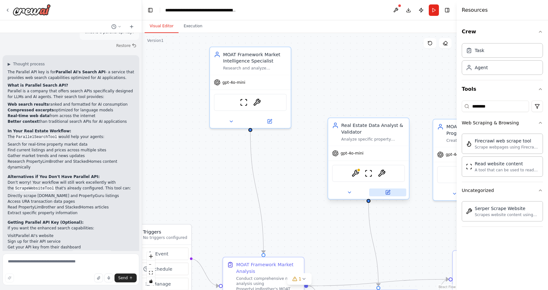
click at [387, 194] on icon at bounding box center [388, 192] width 4 height 4
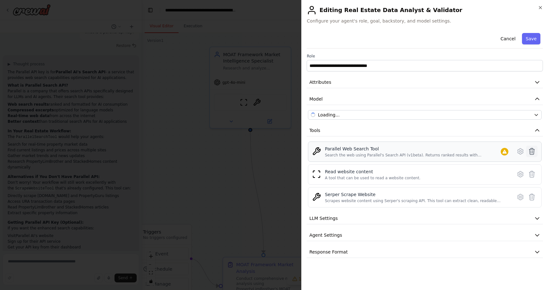
click at [534, 153] on icon at bounding box center [532, 151] width 5 height 6
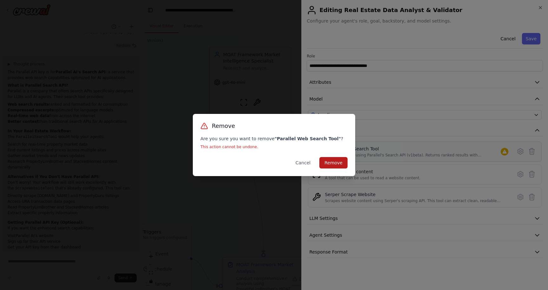
click at [336, 162] on button "Remove" at bounding box center [334, 162] width 28 height 11
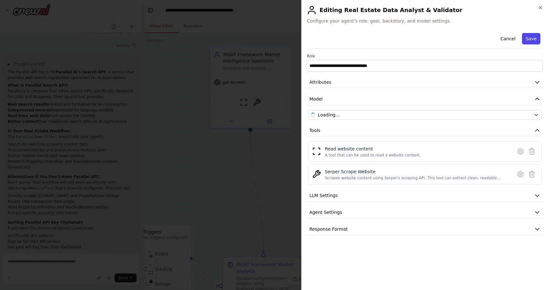
click at [533, 38] on button "Save" at bounding box center [531, 38] width 18 height 11
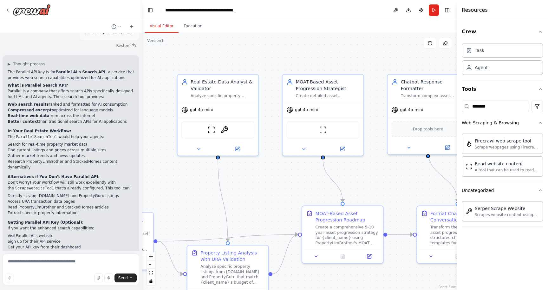
drag, startPoint x: 401, startPoint y: 86, endPoint x: 251, endPoint y: 42, distance: 157.2
click at [251, 42] on div ".deletable-edge-delete-btn { width: 20px; height: 20px; border: 0px solid #ffff…" at bounding box center [299, 161] width 315 height 257
click at [439, 9] on header "**********" at bounding box center [299, 10] width 315 height 20
click at [436, 12] on button "Run" at bounding box center [434, 9] width 10 height 11
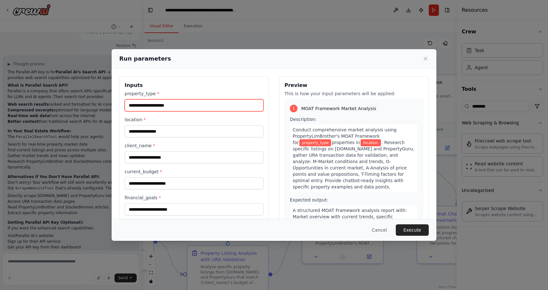
click at [197, 107] on input "property_type *" at bounding box center [194, 105] width 139 height 12
type input "*****"
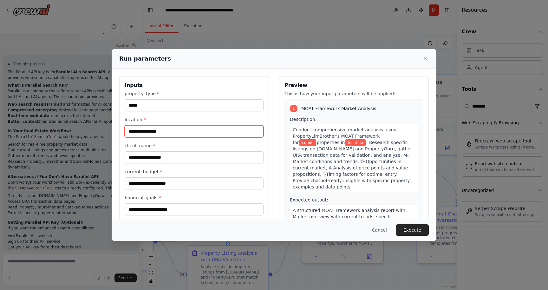
click at [169, 131] on input "location *" at bounding box center [194, 131] width 139 height 12
type input "******"
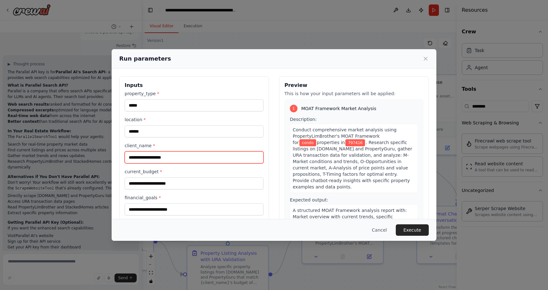
click at [142, 163] on input "client_name *" at bounding box center [194, 157] width 139 height 12
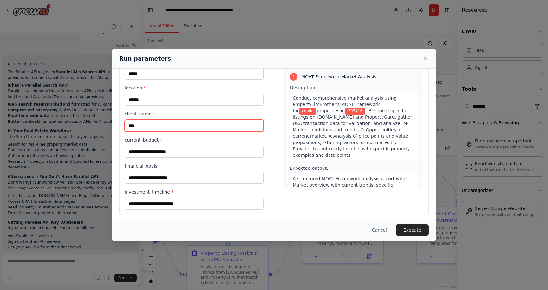
scroll to position [36, 0]
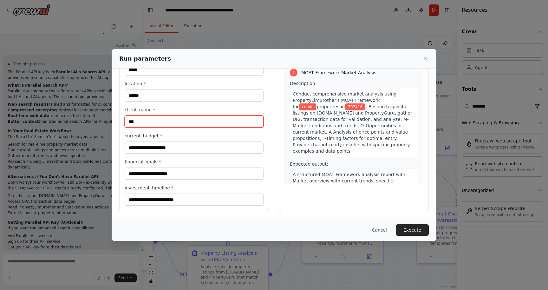
type input "***"
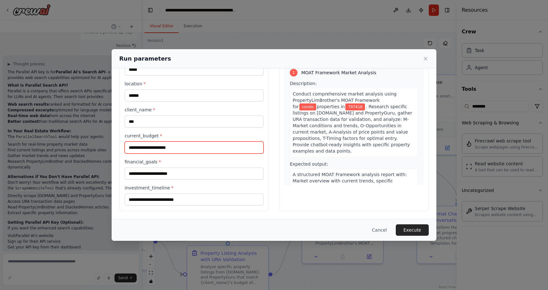
click at [153, 145] on input "current_budget *" at bounding box center [194, 148] width 139 height 12
type input "*******"
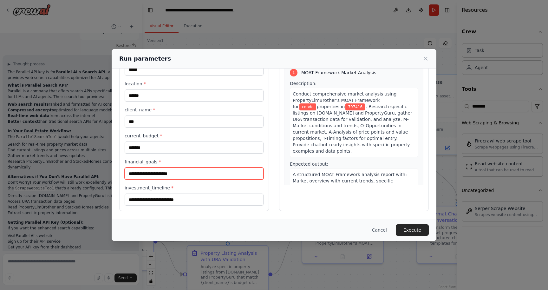
click at [148, 175] on input "financial_goals *" at bounding box center [194, 174] width 139 height 12
type input "*"
type input "*******"
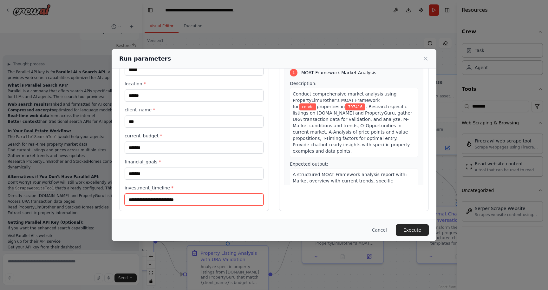
click at [159, 203] on input "investment_timeline *" at bounding box center [194, 200] width 139 height 12
type input "**"
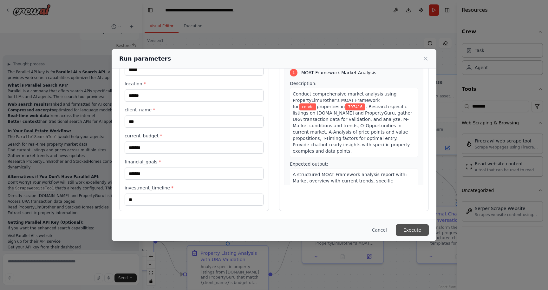
click at [410, 229] on button "Execute" at bounding box center [412, 229] width 33 height 11
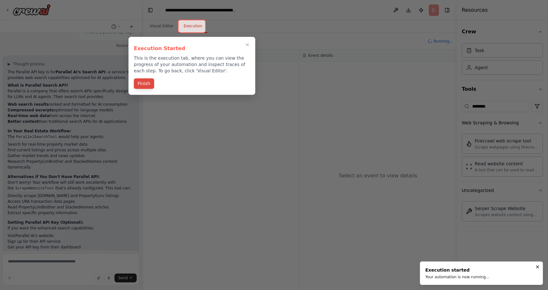
click at [140, 88] on button "Finish" at bounding box center [144, 83] width 20 height 10
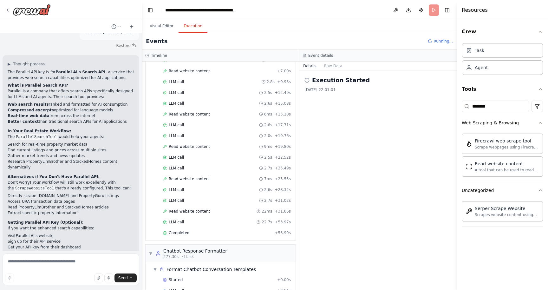
scroll to position [555, 0]
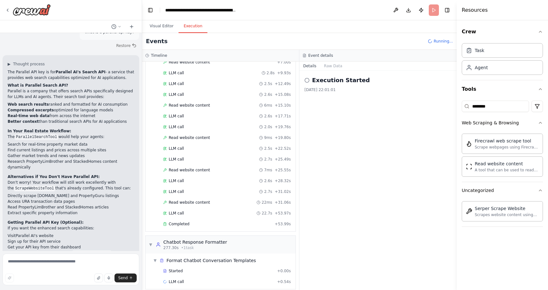
click at [442, 43] on span "Running..." at bounding box center [443, 41] width 19 height 5
click at [31, 271] on textarea at bounding box center [71, 270] width 137 height 32
type textarea "**********"
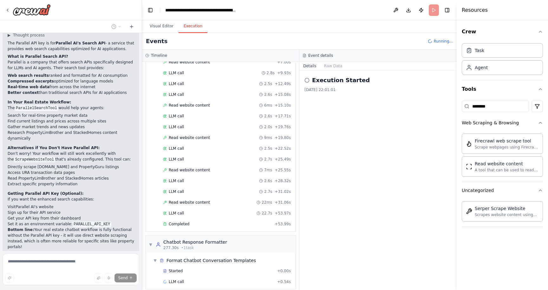
scroll to position [1506, 0]
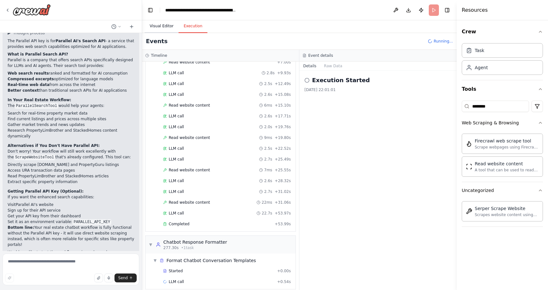
click at [172, 25] on button "Visual Editor" at bounding box center [162, 26] width 34 height 13
click at [198, 24] on button "Execution" at bounding box center [193, 26] width 29 height 13
click at [173, 25] on button "Visual Editor" at bounding box center [162, 26] width 34 height 13
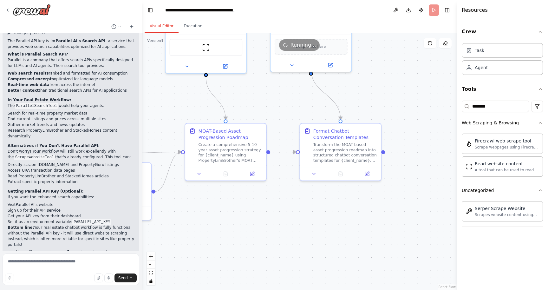
drag, startPoint x: 282, startPoint y: 175, endPoint x: 155, endPoint y: 76, distance: 160.2
click at [155, 76] on div ".deletable-edge-delete-btn { width: 20px; height: 20px; border: 0px solid #ffff…" at bounding box center [299, 161] width 315 height 257
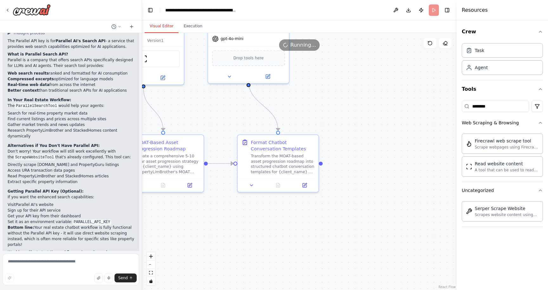
drag, startPoint x: 350, startPoint y: 176, endPoint x: 297, endPoint y: 202, distance: 58.6
click at [297, 202] on div ".deletable-edge-delete-btn { width: 20px; height: 20px; border: 0px solid #ffff…" at bounding box center [299, 161] width 315 height 257
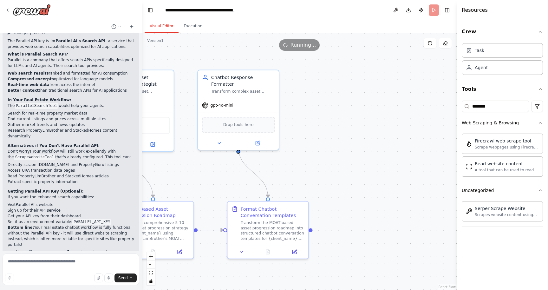
drag, startPoint x: 377, startPoint y: 135, endPoint x: 365, endPoint y: 201, distance: 67.3
click at [365, 201] on div ".deletable-edge-delete-btn { width: 20px; height: 20px; border: 0px solid #ffff…" at bounding box center [299, 161] width 315 height 257
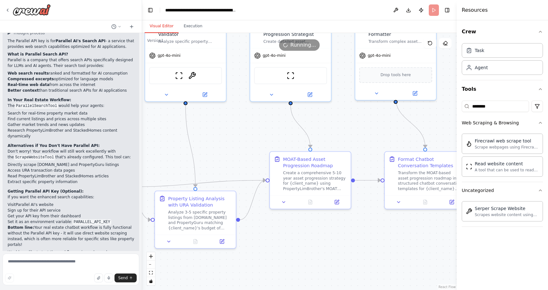
drag, startPoint x: 208, startPoint y: 163, endPoint x: 370, endPoint y: 115, distance: 168.7
click at [370, 115] on div ".deletable-edge-delete-btn { width: 20px; height: 20px; border: 0px solid #ffff…" at bounding box center [299, 161] width 315 height 257
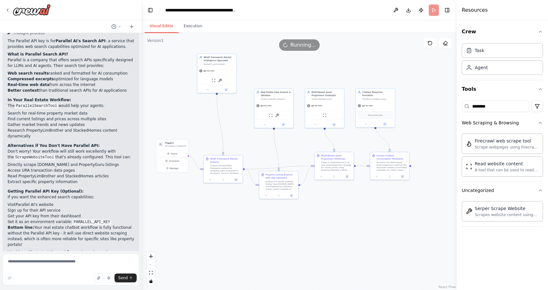
drag, startPoint x: 315, startPoint y: 141, endPoint x: 300, endPoint y: 166, distance: 29.0
click at [301, 166] on div ".deletable-edge-delete-btn { width: 20px; height: 20px; border: 0px solid #ffff…" at bounding box center [299, 161] width 315 height 257
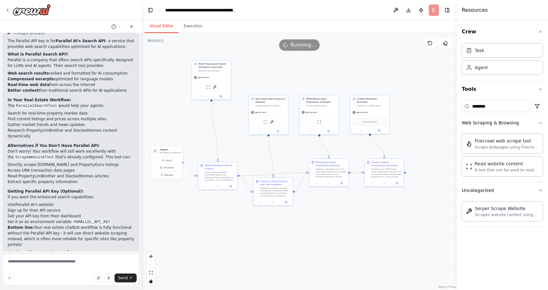
click at [209, 29] on div "Visual Editor Execution" at bounding box center [299, 26] width 315 height 13
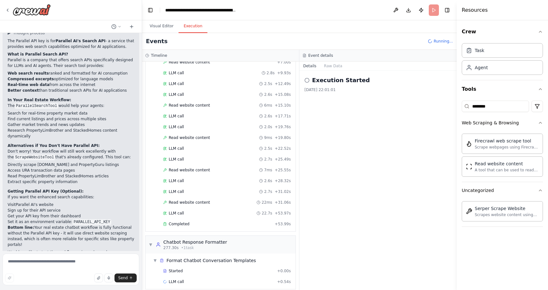
click at [191, 25] on button "Execution" at bounding box center [193, 26] width 29 height 13
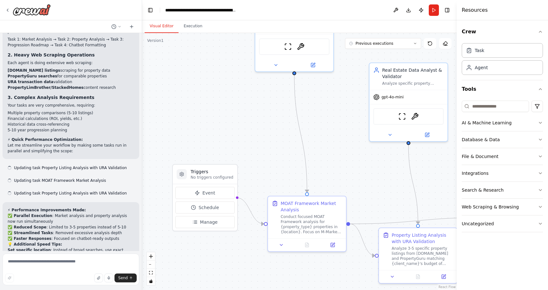
drag, startPoint x: 236, startPoint y: 141, endPoint x: 233, endPoint y: 137, distance: 4.1
click at [233, 137] on div ".deletable-edge-delete-btn { width: 20px; height: 20px; border: 0px solid #ffff…" at bounding box center [299, 161] width 315 height 257
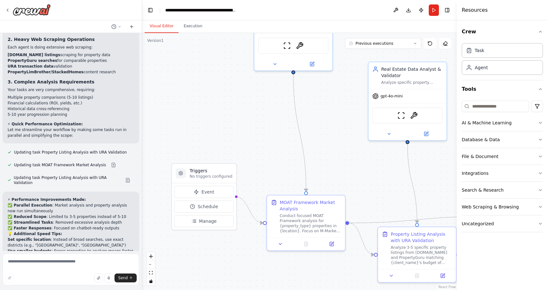
scroll to position [1889, 0]
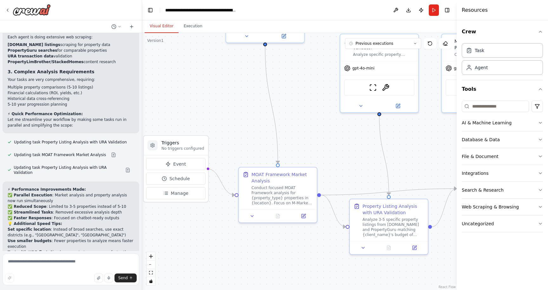
drag, startPoint x: 233, startPoint y: 137, endPoint x: 196, endPoint y: 97, distance: 54.6
click at [196, 97] on div ".deletable-edge-delete-btn { width: 20px; height: 20px; border: 0px solid #ffff…" at bounding box center [299, 161] width 315 height 257
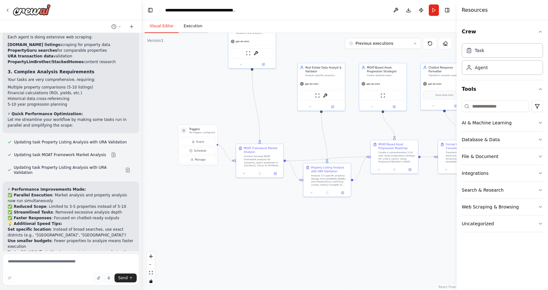
click at [195, 29] on button "Execution" at bounding box center [193, 26] width 29 height 13
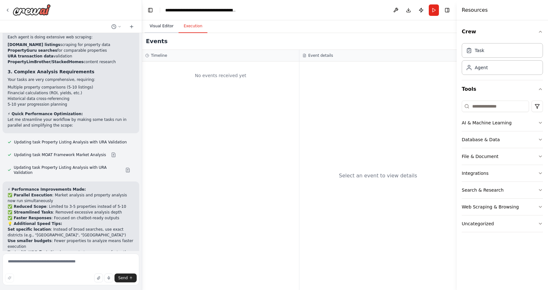
click at [164, 29] on button "Visual Editor" at bounding box center [162, 26] width 34 height 13
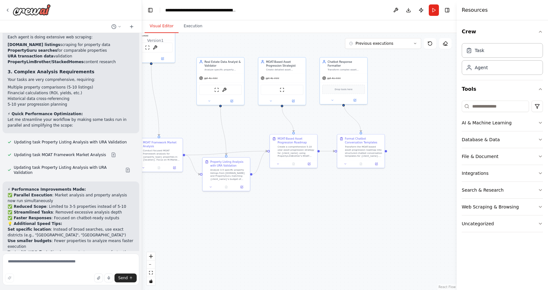
drag, startPoint x: 285, startPoint y: 132, endPoint x: 169, endPoint y: 124, distance: 115.8
click at [169, 124] on div ".deletable-edge-delete-btn { width: 20px; height: 20px; border: 0px solid #ffff…" at bounding box center [299, 161] width 315 height 257
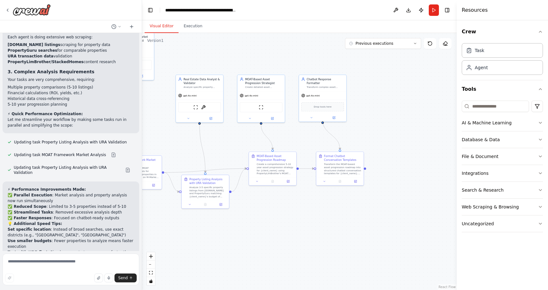
drag, startPoint x: 335, startPoint y: 124, endPoint x: 327, endPoint y: 140, distance: 17.8
click at [327, 140] on div ".deletable-edge-delete-btn { width: 20px; height: 20px; border: 0px solid #ffff…" at bounding box center [299, 161] width 315 height 257
click at [403, 43] on button "Previous executions" at bounding box center [383, 43] width 76 height 11
click at [395, 54] on div "48m ago" at bounding box center [386, 55] width 63 height 5
click at [382, 133] on div ".deletable-edge-delete-btn { width: 20px; height: 20px; border: 0px solid #ffff…" at bounding box center [299, 161] width 315 height 257
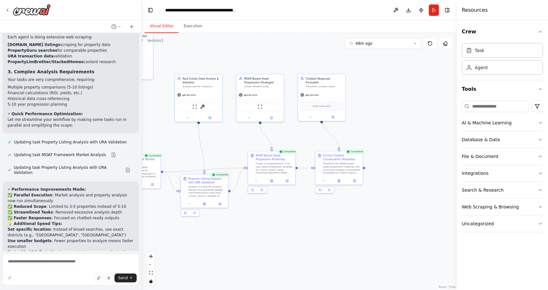
click at [192, 33] on div ".deletable-edge-delete-btn { width: 20px; height: 20px; border: 0px solid #ffff…" at bounding box center [299, 161] width 315 height 257
click at [196, 23] on button "Execution" at bounding box center [193, 26] width 29 height 13
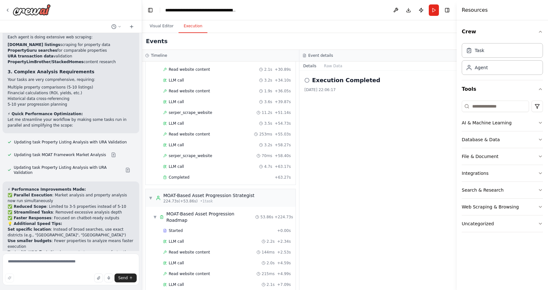
scroll to position [566, 0]
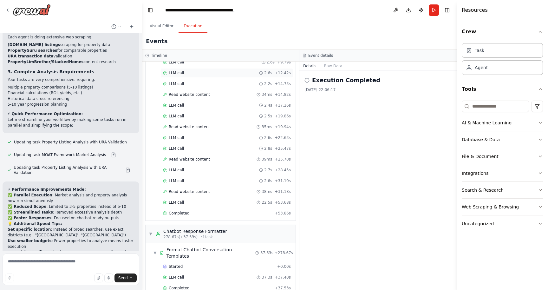
click at [330, 65] on button "Raw Data" at bounding box center [334, 66] width 26 height 9
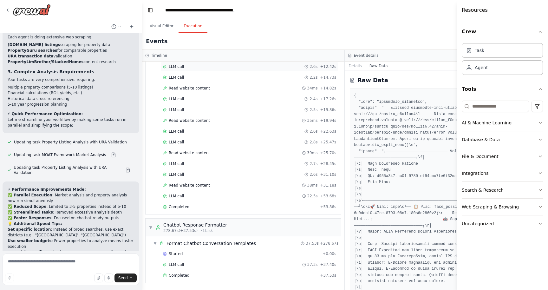
scroll to position [559, 0]
click at [195, 277] on div "Completed" at bounding box center [240, 275] width 155 height 5
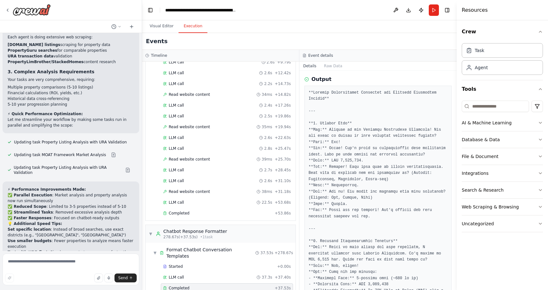
scroll to position [0, 0]
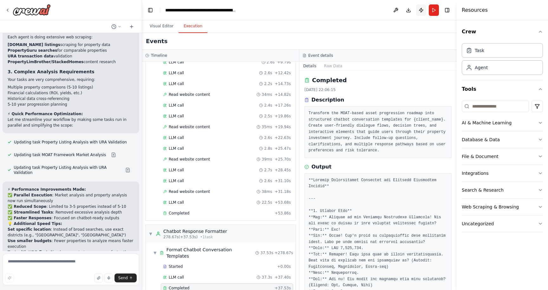
click at [422, 12] on button "Publish" at bounding box center [421, 9] width 10 height 11
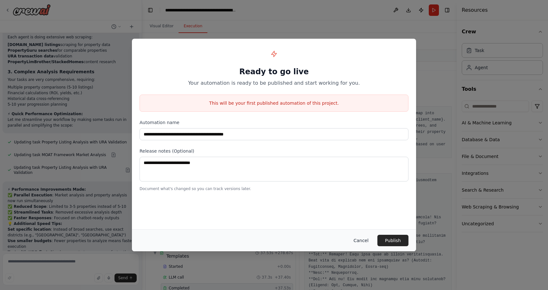
click at [363, 243] on button "Cancel" at bounding box center [361, 240] width 25 height 11
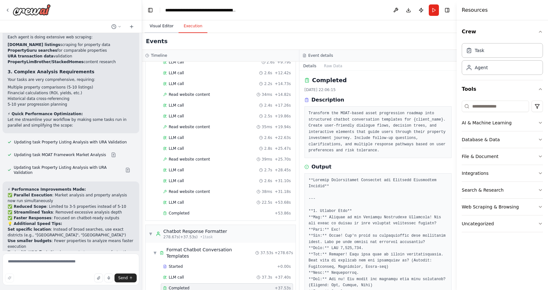
click at [170, 30] on button "Visual Editor" at bounding box center [162, 26] width 34 height 13
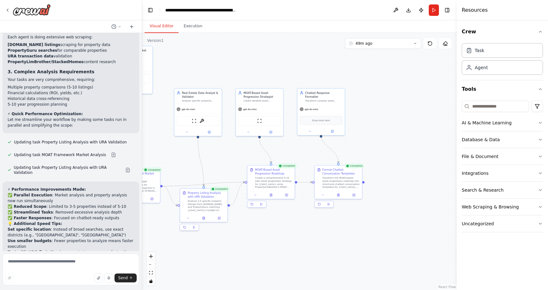
drag, startPoint x: 262, startPoint y: 130, endPoint x: 249, endPoint y: 145, distance: 19.4
click at [251, 146] on div ".deletable-edge-delete-btn { width: 20px; height: 20px; border: 0px solid #ffff…" at bounding box center [299, 161] width 315 height 257
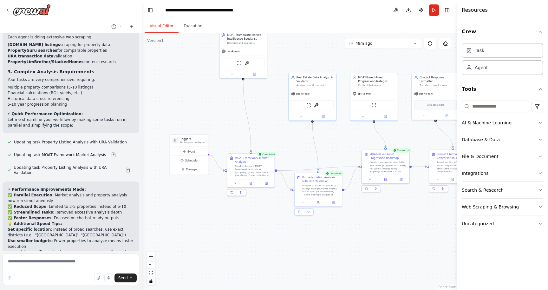
drag, startPoint x: 253, startPoint y: 145, endPoint x: 369, endPoint y: 126, distance: 117.3
click at [371, 127] on div ".deletable-edge-delete-btn { width: 20px; height: 20px; border: 0px solid #ffff…" at bounding box center [299, 161] width 315 height 257
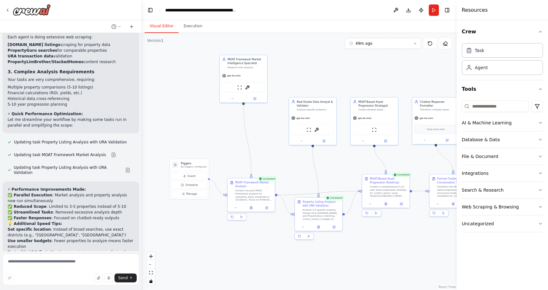
drag, startPoint x: 292, startPoint y: 138, endPoint x: 292, endPoint y: 163, distance: 25.4
click at [292, 163] on div ".deletable-edge-delete-btn { width: 20px; height: 20px; border: 0px solid #ffff…" at bounding box center [299, 161] width 315 height 257
click at [191, 194] on span "Manage" at bounding box center [191, 194] width 11 height 4
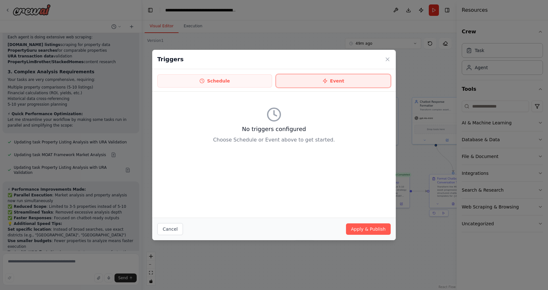
click at [356, 82] on button "Event" at bounding box center [333, 80] width 115 height 13
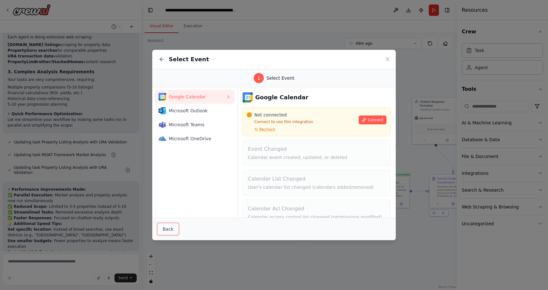
click at [166, 233] on button "Back" at bounding box center [168, 229] width 22 height 12
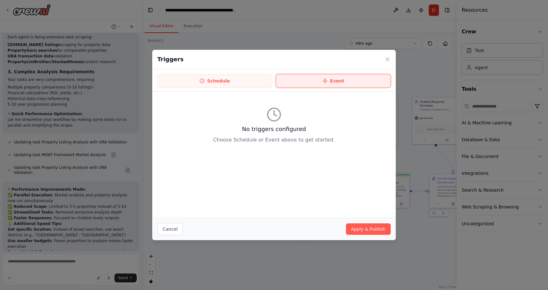
click at [317, 86] on button "Event" at bounding box center [333, 80] width 115 height 13
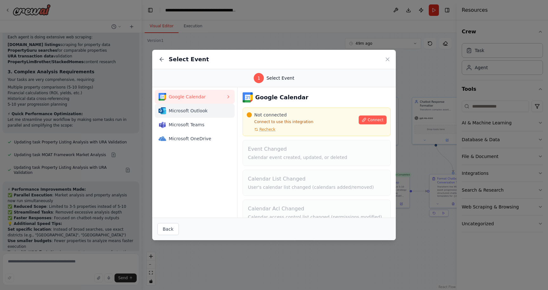
click at [211, 111] on span "Microsoft Outlook" at bounding box center [197, 111] width 57 height 6
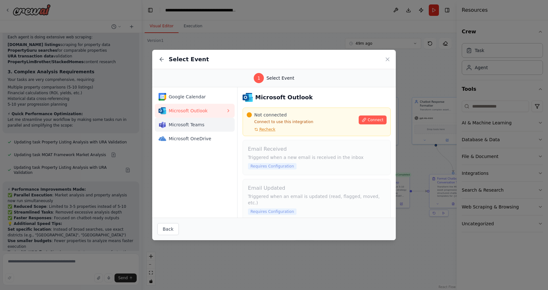
click at [209, 129] on button "Microsoft Teams" at bounding box center [195, 125] width 80 height 14
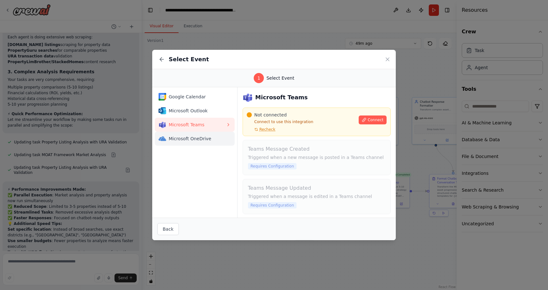
click at [210, 142] on div "Microsoft OneDrive" at bounding box center [192, 139] width 67 height 8
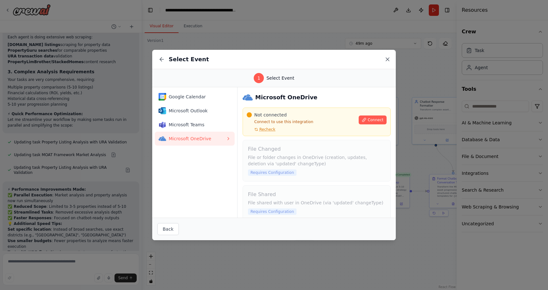
click at [390, 62] on icon at bounding box center [388, 59] width 6 height 6
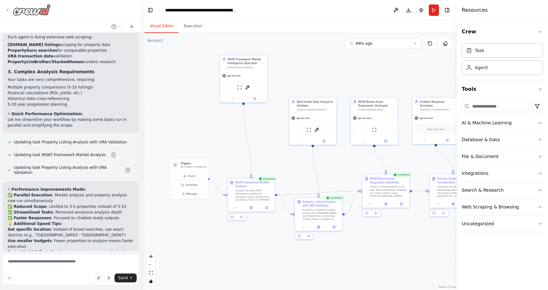
click at [12, 10] on div at bounding box center [28, 9] width 46 height 11
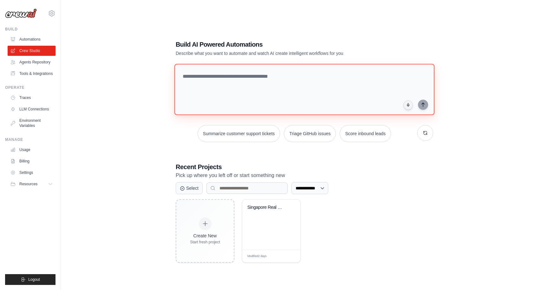
click at [232, 94] on textarea at bounding box center [305, 89] width 260 height 51
click at [427, 133] on icon "button" at bounding box center [425, 132] width 3 height 3
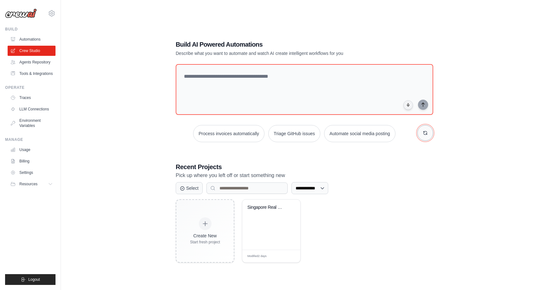
click at [427, 133] on icon "button" at bounding box center [425, 132] width 3 height 3
click at [223, 135] on button "Analyze customer feedback" at bounding box center [222, 133] width 65 height 17
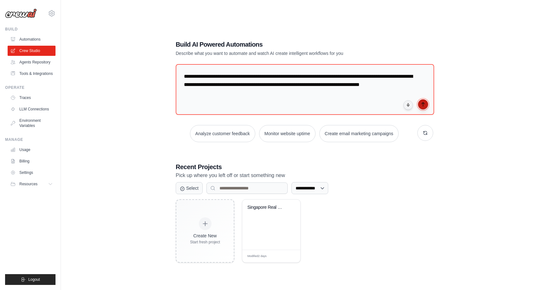
click at [425, 101] on button "submit" at bounding box center [423, 104] width 10 height 10
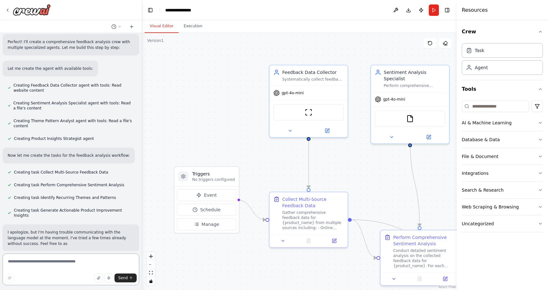
scroll to position [213, 0]
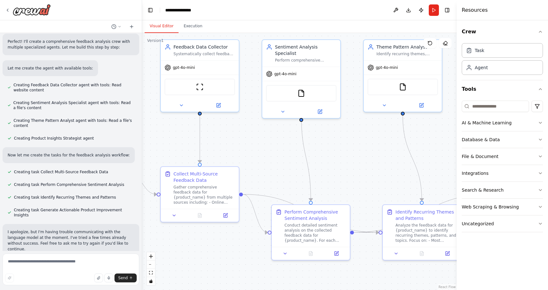
drag, startPoint x: 372, startPoint y: 180, endPoint x: 263, endPoint y: 155, distance: 111.8
click at [263, 155] on div ".deletable-edge-delete-btn { width: 20px; height: 20px; border: 0px solid #ffff…" at bounding box center [299, 161] width 315 height 257
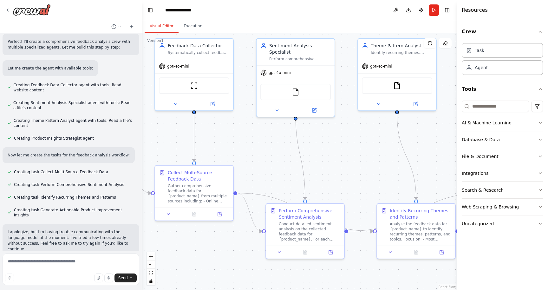
drag, startPoint x: 270, startPoint y: 155, endPoint x: 253, endPoint y: 147, distance: 18.9
click at [253, 147] on div ".deletable-edge-delete-btn { width: 20px; height: 20px; border: 0px solid #ffff…" at bounding box center [299, 161] width 315 height 257
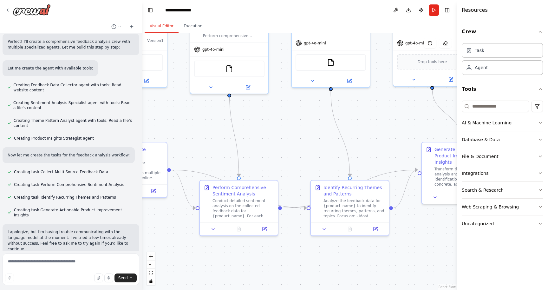
drag, startPoint x: 261, startPoint y: 149, endPoint x: 205, endPoint y: 133, distance: 57.6
click at [205, 133] on div ".deletable-edge-delete-btn { width: 20px; height: 20px; border: 0px solid #ffff…" at bounding box center [299, 161] width 315 height 257
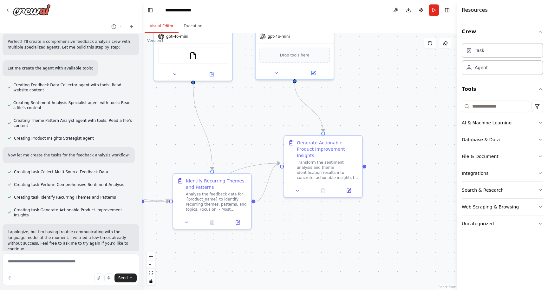
drag, startPoint x: 340, startPoint y: 151, endPoint x: 201, endPoint y: 144, distance: 138.6
click at [201, 144] on div ".deletable-edge-delete-btn { width: 20px; height: 20px; border: 0px solid #ffff…" at bounding box center [299, 161] width 315 height 257
click at [432, 13] on button "Run" at bounding box center [434, 9] width 10 height 11
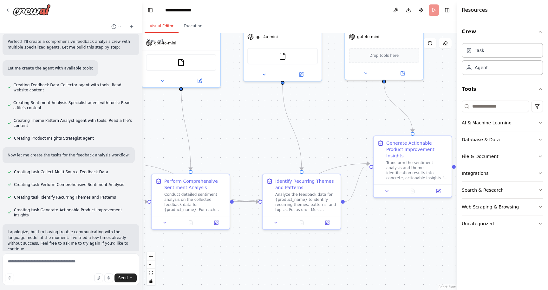
drag, startPoint x: 282, startPoint y: 104, endPoint x: 372, endPoint y: 105, distance: 89.2
click at [373, 105] on div ".deletable-edge-delete-btn { width: 20px; height: 20px; border: 0px solid #ffff…" at bounding box center [299, 161] width 315 height 257
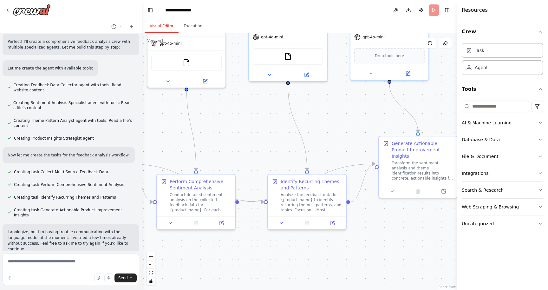
drag, startPoint x: 284, startPoint y: 120, endPoint x: 401, endPoint y: 120, distance: 117.1
click at [401, 120] on div ".deletable-edge-delete-btn { width: 20px; height: 20px; border: 0px solid #ffff…" at bounding box center [299, 161] width 315 height 257
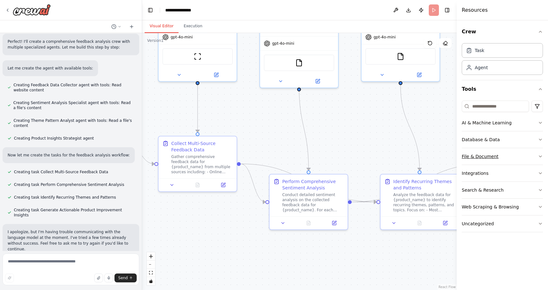
drag, startPoint x: 354, startPoint y: 128, endPoint x: 465, endPoint y: 148, distance: 113.5
click at [468, 149] on div "Develop a crew that collects feedback from multiple sources (surveys, reviews, …" at bounding box center [274, 145] width 548 height 290
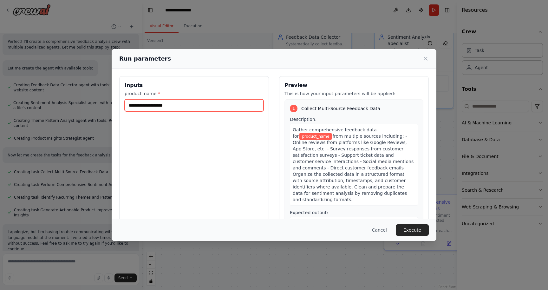
click at [191, 106] on input "product_name *" at bounding box center [194, 105] width 139 height 12
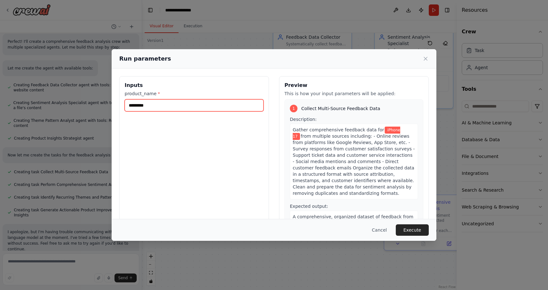
type input "*********"
click at [412, 224] on div "Cancel Execute" at bounding box center [274, 230] width 325 height 22
click at [414, 229] on button "Execute" at bounding box center [412, 229] width 33 height 11
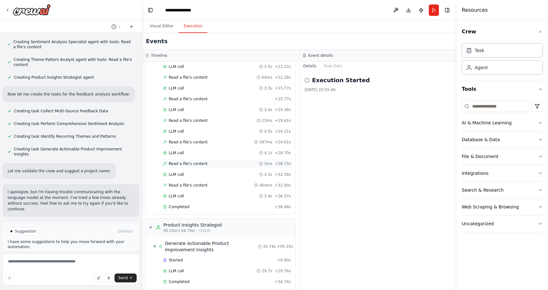
scroll to position [286, 0]
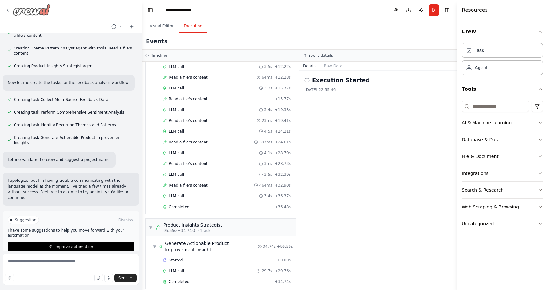
click at [7, 12] on icon at bounding box center [7, 10] width 5 height 5
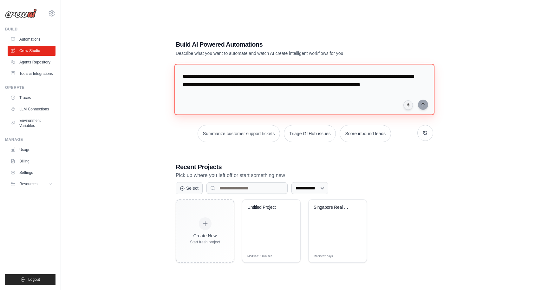
click at [217, 101] on textarea "**********" at bounding box center [305, 89] width 260 height 51
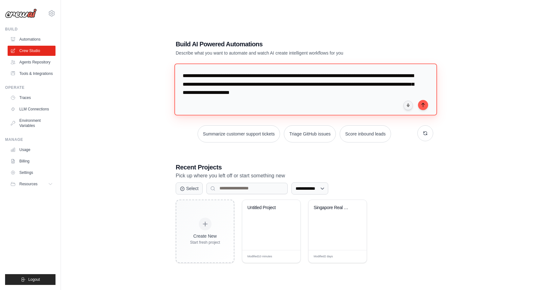
type textarea "**********"
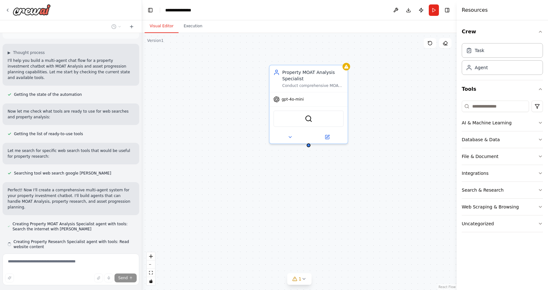
scroll to position [56, 0]
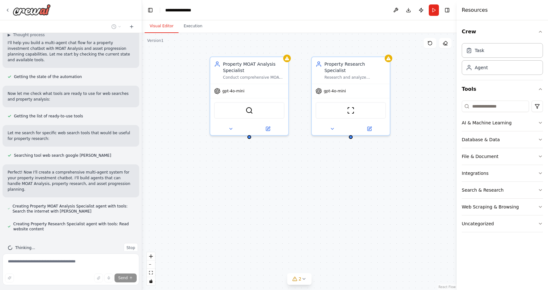
drag, startPoint x: 231, startPoint y: 152, endPoint x: 172, endPoint y: 143, distance: 59.6
click at [172, 143] on div "Property MOAT Analysis Specialist Conduct comprehensive MOAT Analysis using Pro…" at bounding box center [299, 161] width 315 height 257
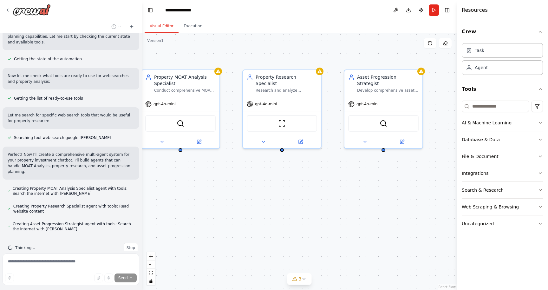
drag, startPoint x: 304, startPoint y: 145, endPoint x: 237, endPoint y: 158, distance: 68.5
click at [237, 158] on div "Property MOAT Analysis Specialist Conduct comprehensive MOAT Analysis using Pro…" at bounding box center [299, 161] width 315 height 257
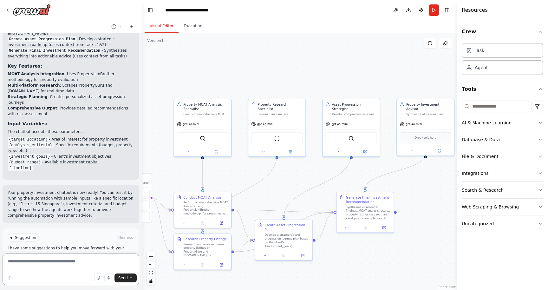
scroll to position [534, 0]
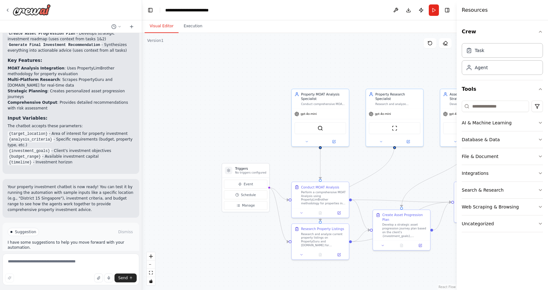
drag, startPoint x: 228, startPoint y: 175, endPoint x: 344, endPoint y: 165, distance: 116.3
click at [345, 165] on div ".deletable-edge-delete-btn { width: 20px; height: 20px; border: 0px solid #ffff…" at bounding box center [299, 161] width 315 height 257
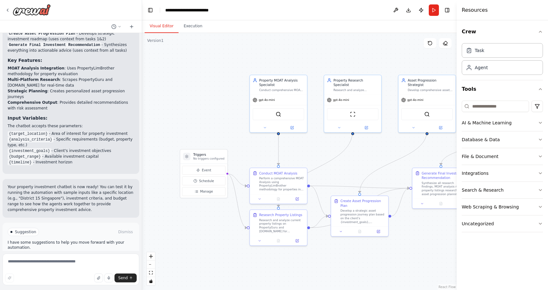
drag, startPoint x: 332, startPoint y: 169, endPoint x: 280, endPoint y: 147, distance: 57.2
click at [280, 147] on div ".deletable-edge-delete-btn { width: 20px; height: 20px; border: 0px solid #ffff…" at bounding box center [299, 161] width 315 height 257
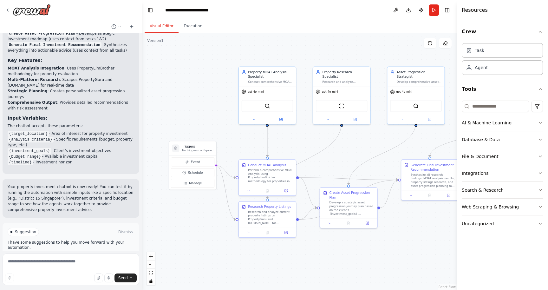
click at [112, 254] on button "Run Automation" at bounding box center [71, 259] width 127 height 10
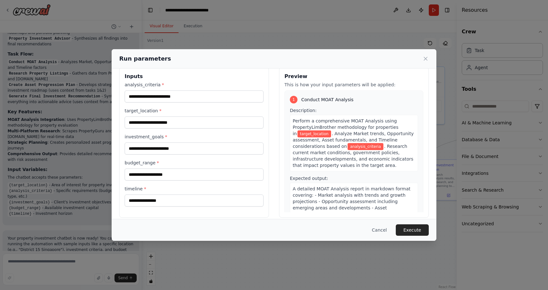
scroll to position [0, 0]
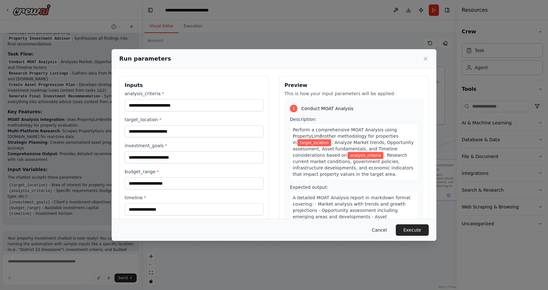
click at [374, 228] on button "Cancel" at bounding box center [379, 229] width 25 height 11
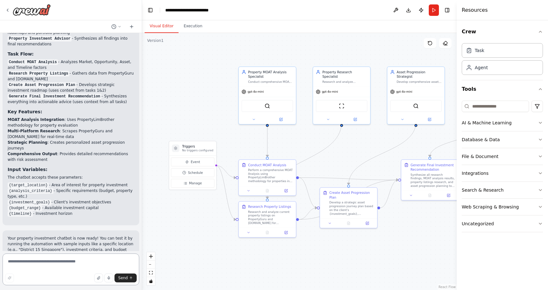
click at [80, 258] on textarea at bounding box center [71, 270] width 137 height 32
type textarea "**********"
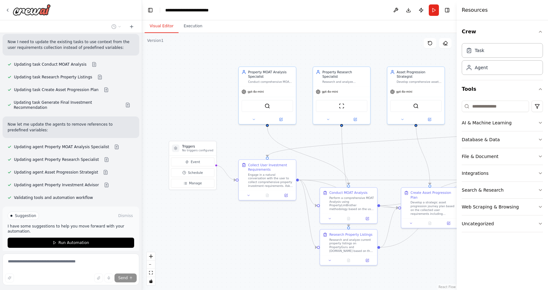
scroll to position [870, 0]
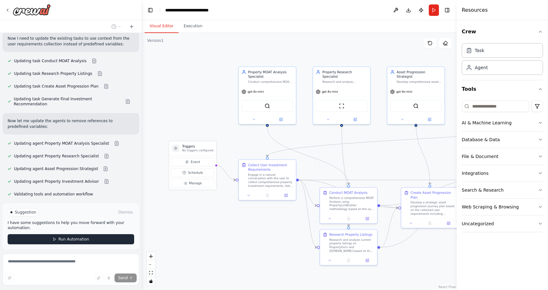
click at [70, 234] on button "Run Automation" at bounding box center [71, 239] width 127 height 10
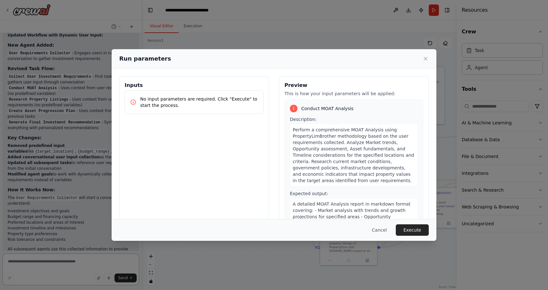
scroll to position [1070, 0]
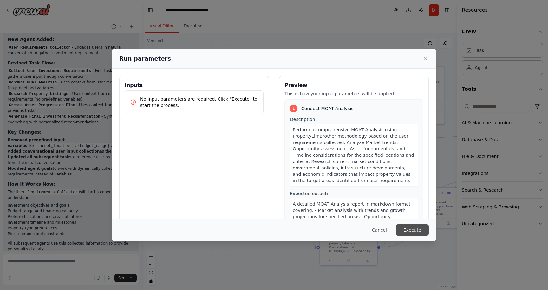
click at [406, 232] on button "Execute" at bounding box center [412, 229] width 33 height 11
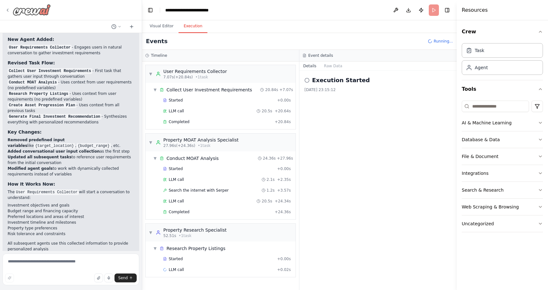
click at [6, 10] on icon at bounding box center [7, 10] width 5 height 5
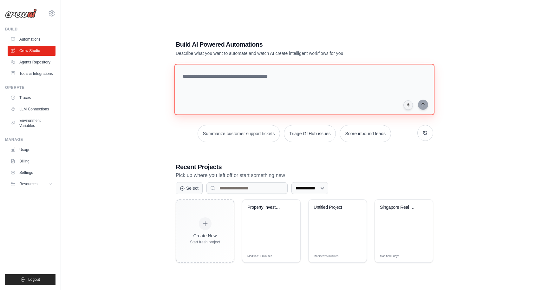
click at [230, 75] on textarea at bounding box center [305, 89] width 260 height 51
type textarea "**********"
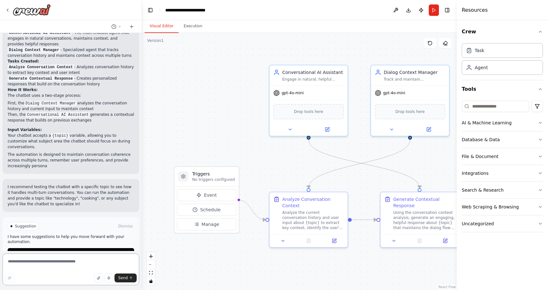
scroll to position [282, 0]
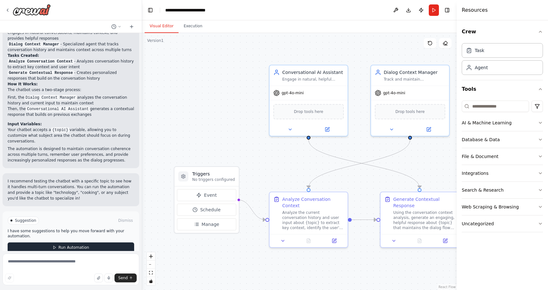
click at [102, 242] on button "Run Automation" at bounding box center [71, 247] width 127 height 10
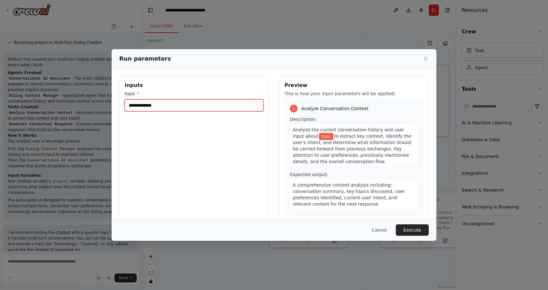
click at [158, 105] on input "topic *" at bounding box center [194, 105] width 139 height 12
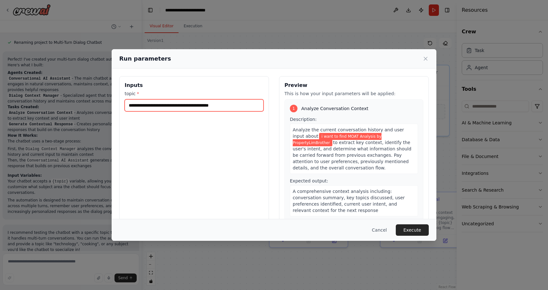
type input "**********"
click at [407, 229] on button "Execute" at bounding box center [412, 229] width 33 height 11
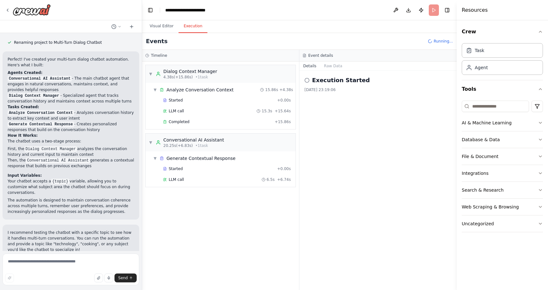
scroll to position [282, 0]
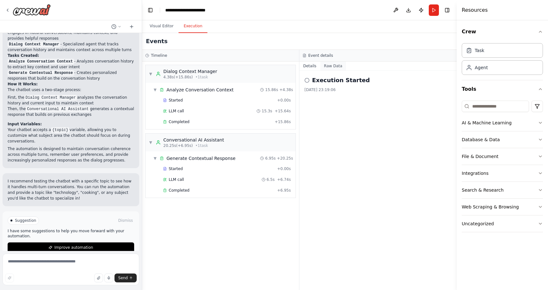
click at [336, 65] on button "Raw Data" at bounding box center [334, 66] width 26 height 9
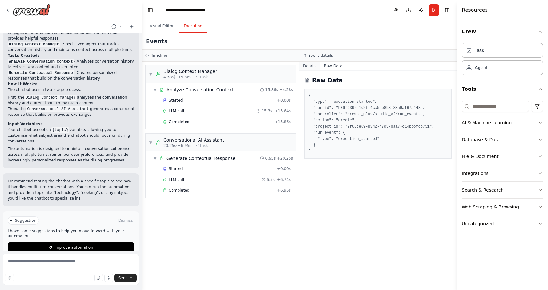
click at [316, 65] on button "Details" at bounding box center [310, 66] width 21 height 9
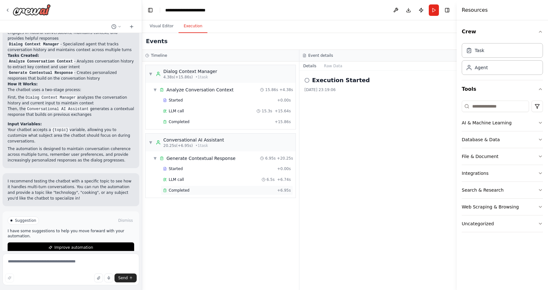
click at [196, 190] on div "Completed" at bounding box center [219, 190] width 112 height 5
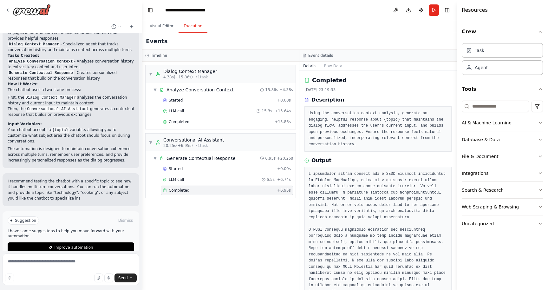
scroll to position [19, 0]
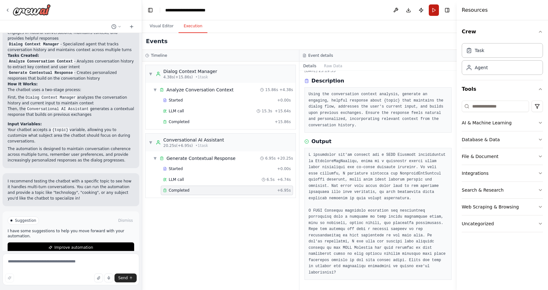
click at [432, 11] on button "Run" at bounding box center [434, 9] width 10 height 11
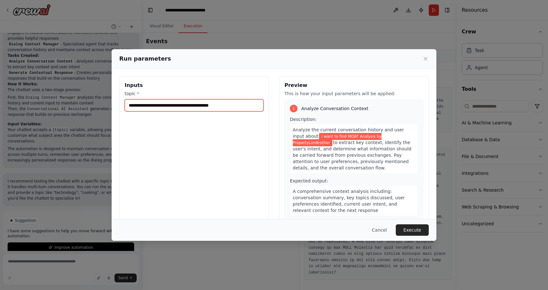
click at [150, 106] on input "**********" at bounding box center [194, 105] width 139 height 12
click at [234, 104] on input "**********" at bounding box center [194, 105] width 139 height 12
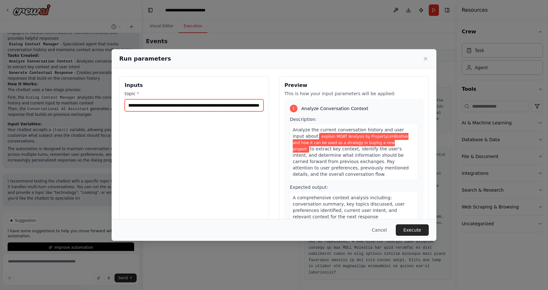
scroll to position [0, 91]
type input "**********"
click at [412, 224] on div "Cancel Execute" at bounding box center [274, 230] width 325 height 22
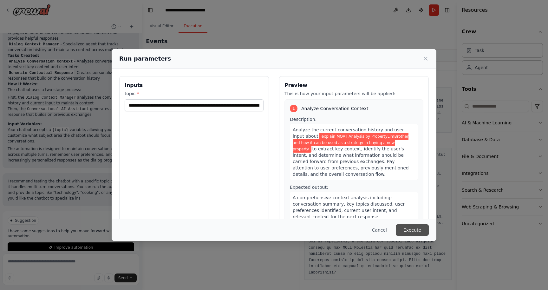
click at [416, 234] on button "Execute" at bounding box center [412, 229] width 33 height 11
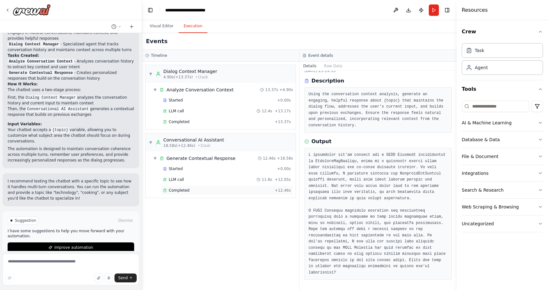
click at [186, 189] on span "Completed" at bounding box center [179, 190] width 21 height 5
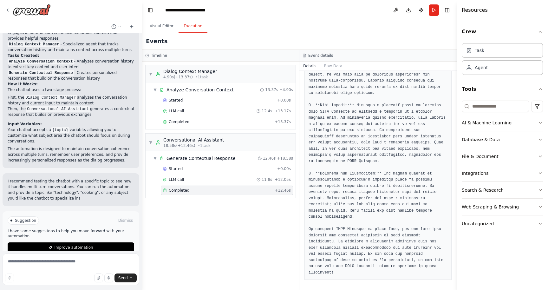
scroll to position [291, 0]
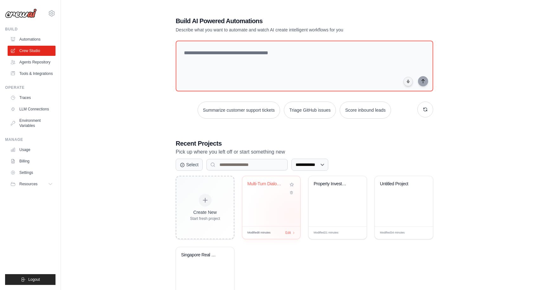
click at [292, 216] on div "Multi-Turn Dialog Chatbot" at bounding box center [271, 201] width 58 height 50
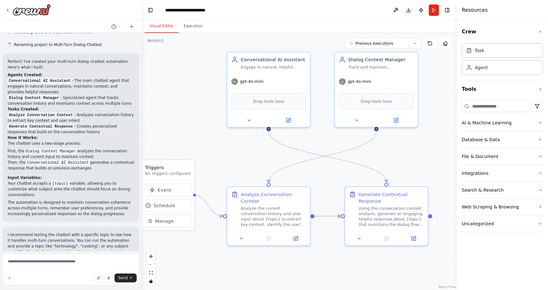
scroll to position [230, 0]
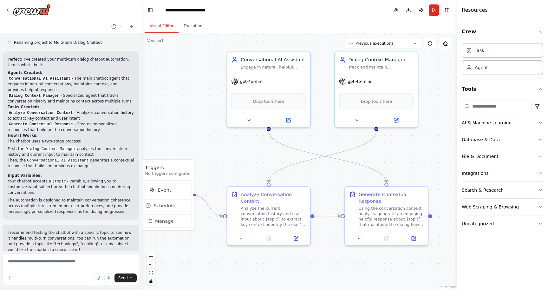
drag, startPoint x: 282, startPoint y: 174, endPoint x: 214, endPoint y: 149, distance: 72.8
click at [214, 149] on div ".deletable-edge-delete-btn { width: 20px; height: 20px; border: 0px solid #ffff…" at bounding box center [299, 161] width 315 height 257
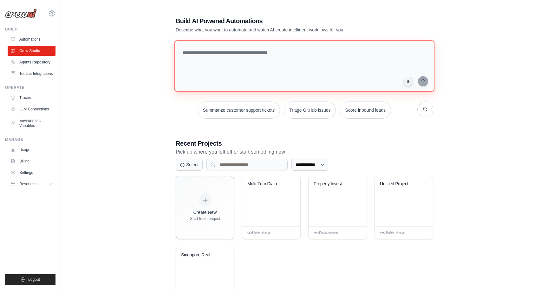
click at [232, 75] on textarea at bounding box center [305, 65] width 260 height 51
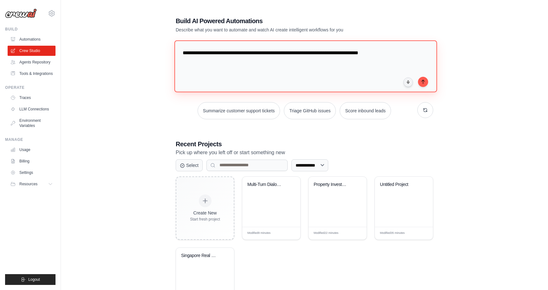
type textarea "**********"
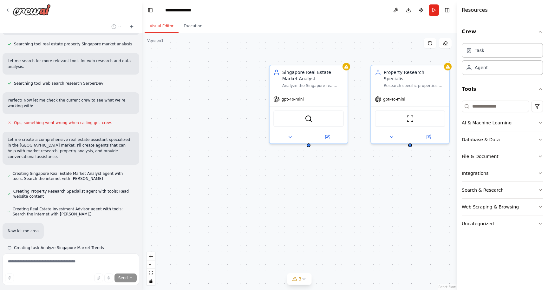
scroll to position [111, 0]
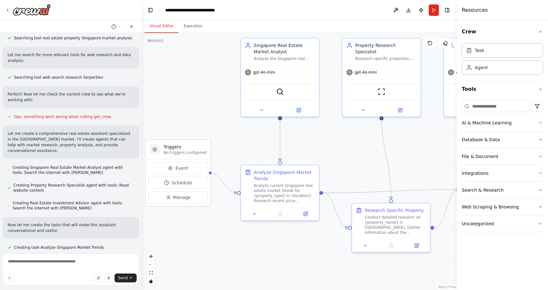
drag, startPoint x: 211, startPoint y: 135, endPoint x: 183, endPoint y: 108, distance: 39.3
click at [183, 108] on div ".deletable-edge-delete-btn { width: 20px; height: 20px; border: 0px solid #ffff…" at bounding box center [299, 161] width 315 height 257
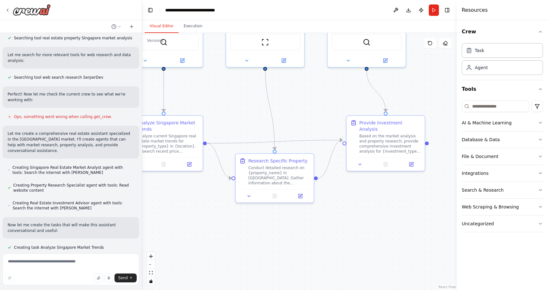
drag, startPoint x: 240, startPoint y: 142, endPoint x: 123, endPoint y: 92, distance: 126.9
click at [123, 92] on div "create a conversational assistant specialised in real estate especially Singapo…" at bounding box center [274, 145] width 548 height 290
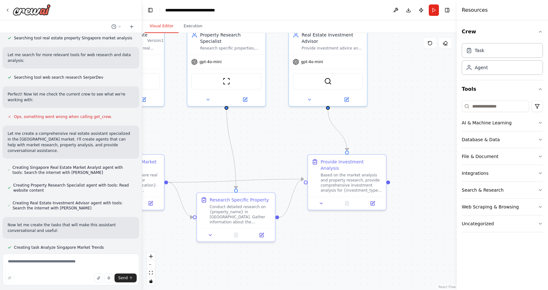
drag, startPoint x: 320, startPoint y: 119, endPoint x: 308, endPoint y: 166, distance: 48.3
click at [308, 166] on div ".deletable-edge-delete-btn { width: 20px; height: 20px; border: 0px solid #ffff…" at bounding box center [299, 161] width 315 height 257
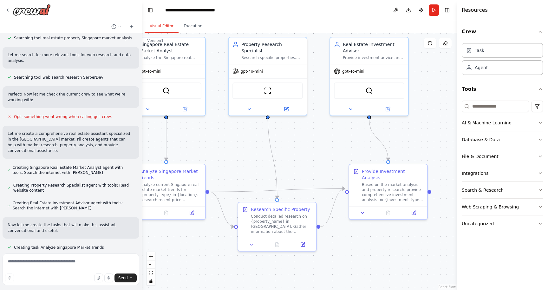
drag, startPoint x: 316, startPoint y: 167, endPoint x: 353, endPoint y: 181, distance: 39.5
click at [353, 181] on div ".deletable-edge-delete-btn { width: 20px; height: 20px; border: 0px solid #ffff…" at bounding box center [299, 161] width 315 height 257
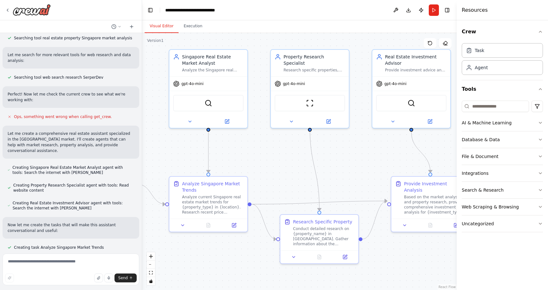
drag, startPoint x: 355, startPoint y: 179, endPoint x: 388, endPoint y: 181, distance: 32.1
click at [388, 181] on div ".deletable-edge-delete-btn { width: 20px; height: 20px; border: 0px solid #ffff…" at bounding box center [299, 161] width 315 height 257
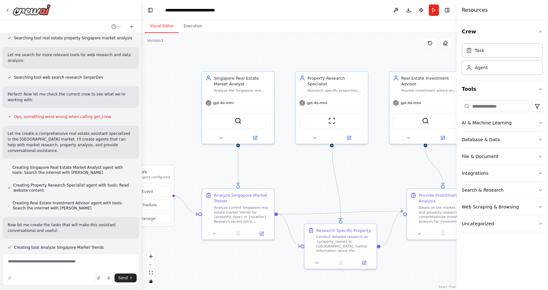
drag, startPoint x: 295, startPoint y: 178, endPoint x: 285, endPoint y: 139, distance: 40.4
click at [285, 139] on div ".deletable-edge-delete-btn { width: 20px; height: 20px; border: 0px solid #ffff…" at bounding box center [299, 161] width 315 height 257
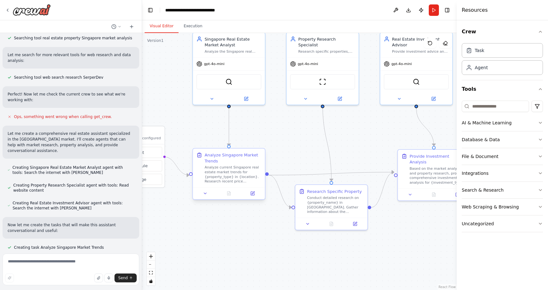
click at [244, 183] on div "Analyze current Singapore real estate market trends for {property_type} in {loc…" at bounding box center [233, 174] width 57 height 19
click at [243, 174] on div "Analyze current Singapore real estate market trends for {property_type} in {loc…" at bounding box center [233, 174] width 57 height 19
click at [254, 201] on div "Analyze Singapore Market Trends Analyze current Singapore real estate market tr…" at bounding box center [228, 175] width 73 height 52
click at [254, 195] on icon at bounding box center [252, 193] width 3 height 3
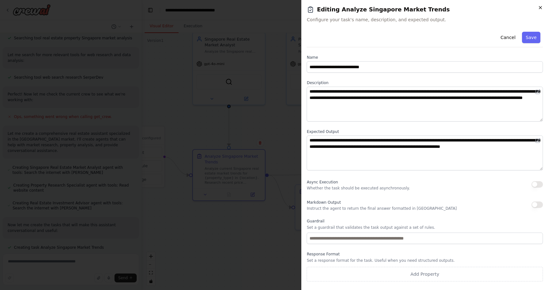
click at [540, 8] on icon "button" at bounding box center [541, 7] width 3 height 3
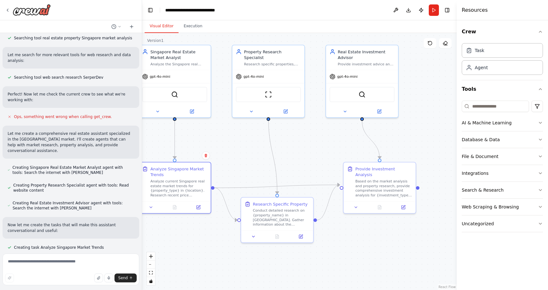
drag, startPoint x: 382, startPoint y: 150, endPoint x: 328, endPoint y: 163, distance: 56.0
click at [328, 163] on div ".deletable-edge-delete-btn { width: 20px; height: 20px; border: 0px solid #ffff…" at bounding box center [299, 161] width 315 height 257
